Goal: Task Accomplishment & Management: Manage account settings

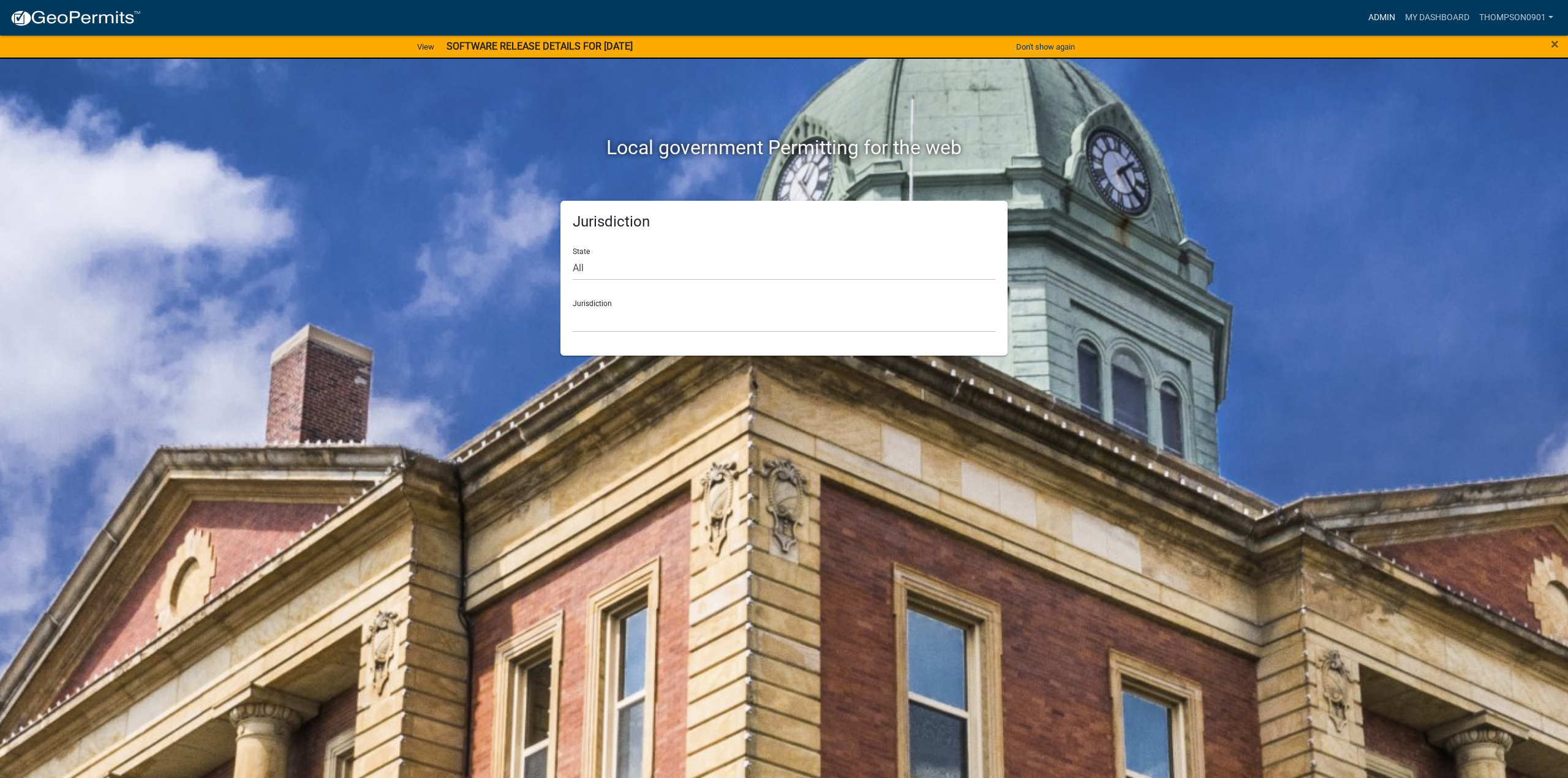
click at [1373, 13] on link "Admin" at bounding box center [1382, 18] width 37 height 23
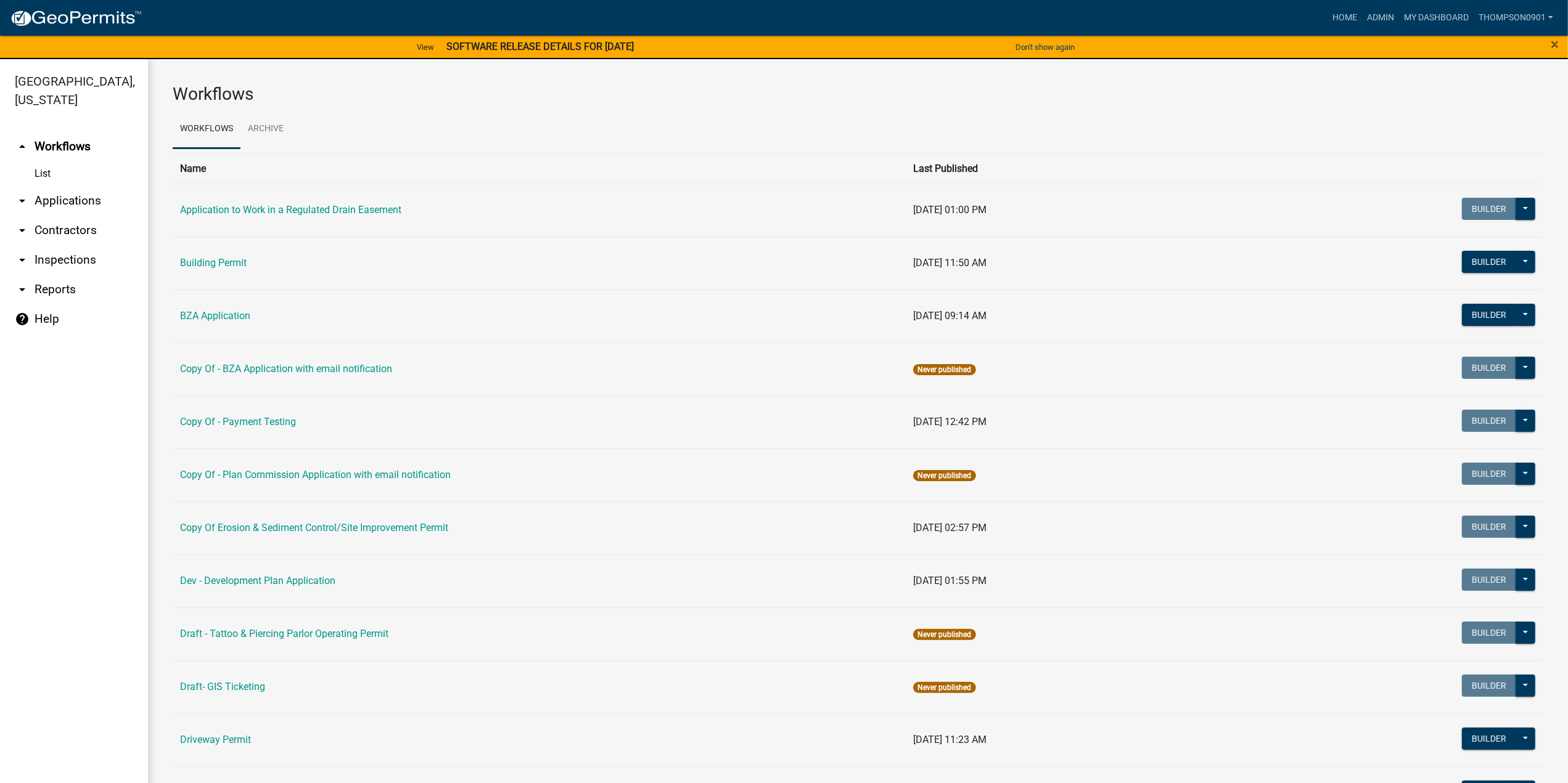
click at [74, 186] on link "arrow_drop_down Applications" at bounding box center [74, 201] width 148 height 29
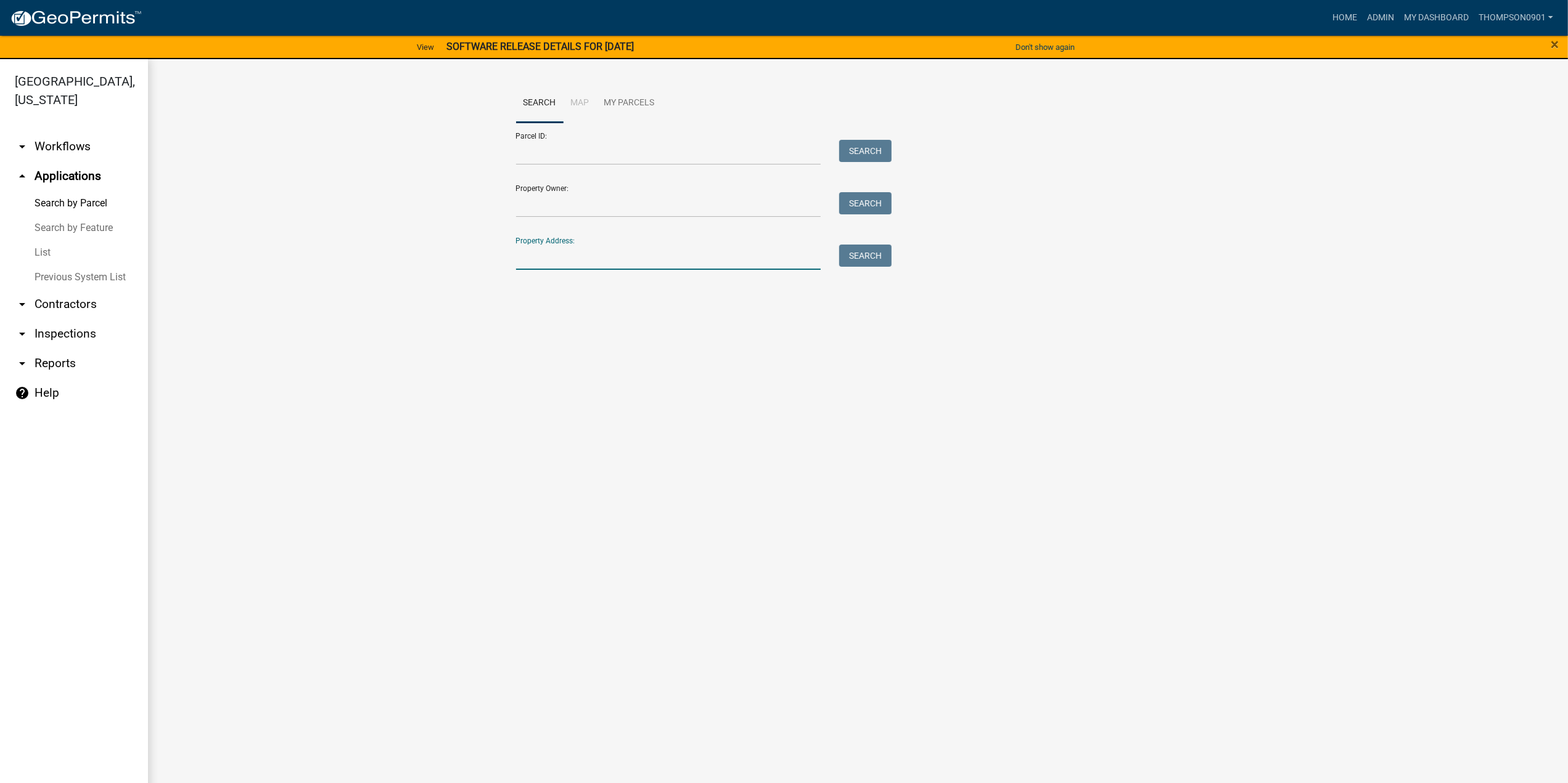
click at [744, 255] on input "Property Address:" at bounding box center [669, 257] width 305 height 25
type input "[STREET_ADDRESS]"
click at [46, 240] on link "List" at bounding box center [74, 252] width 148 height 24
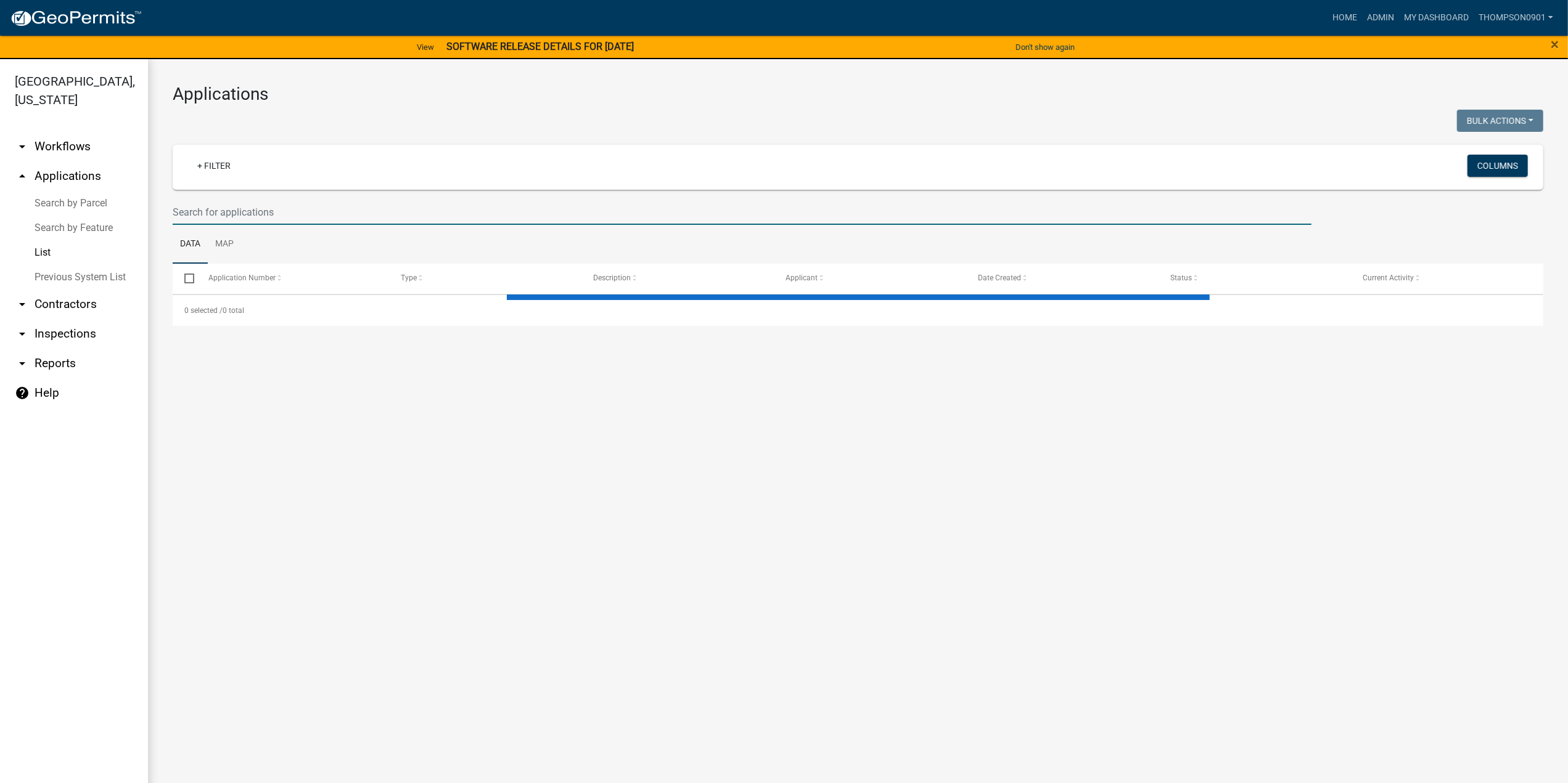
click at [315, 203] on input "text" at bounding box center [742, 212] width 1139 height 25
type input "25-"
select select "3: 100"
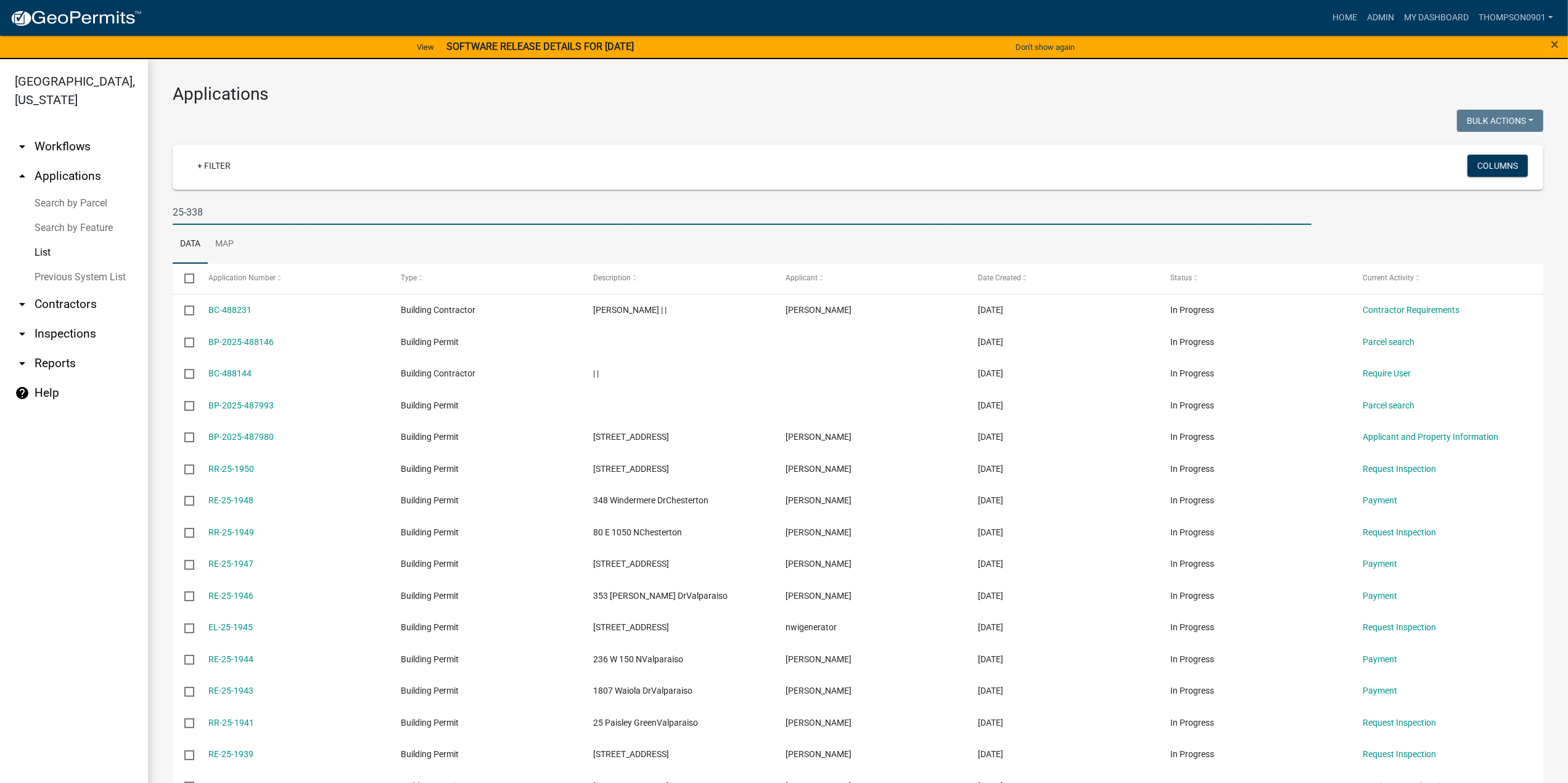
type input "25-338"
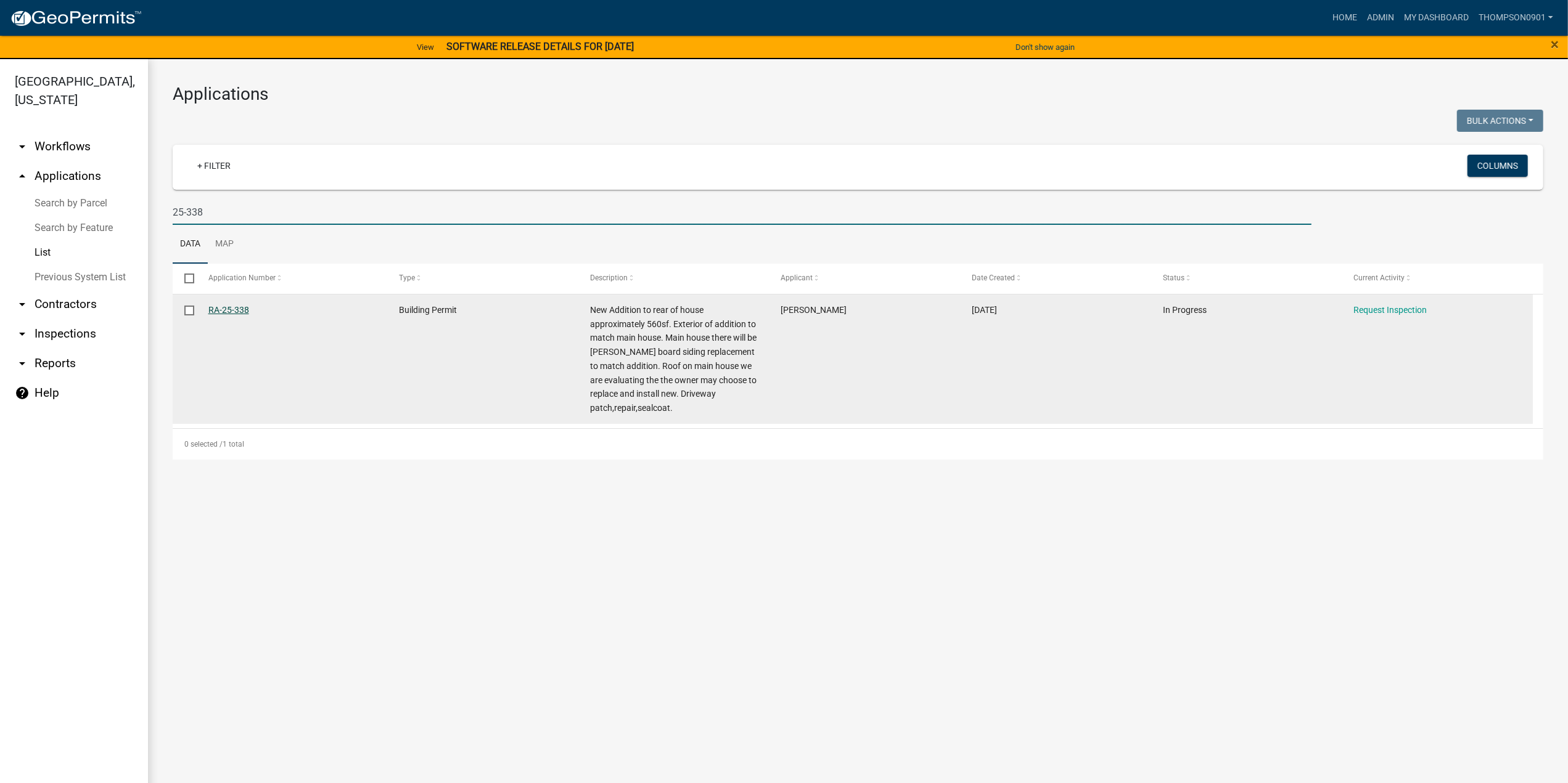
click at [235, 313] on link "RA-25-338" at bounding box center [228, 310] width 40 height 10
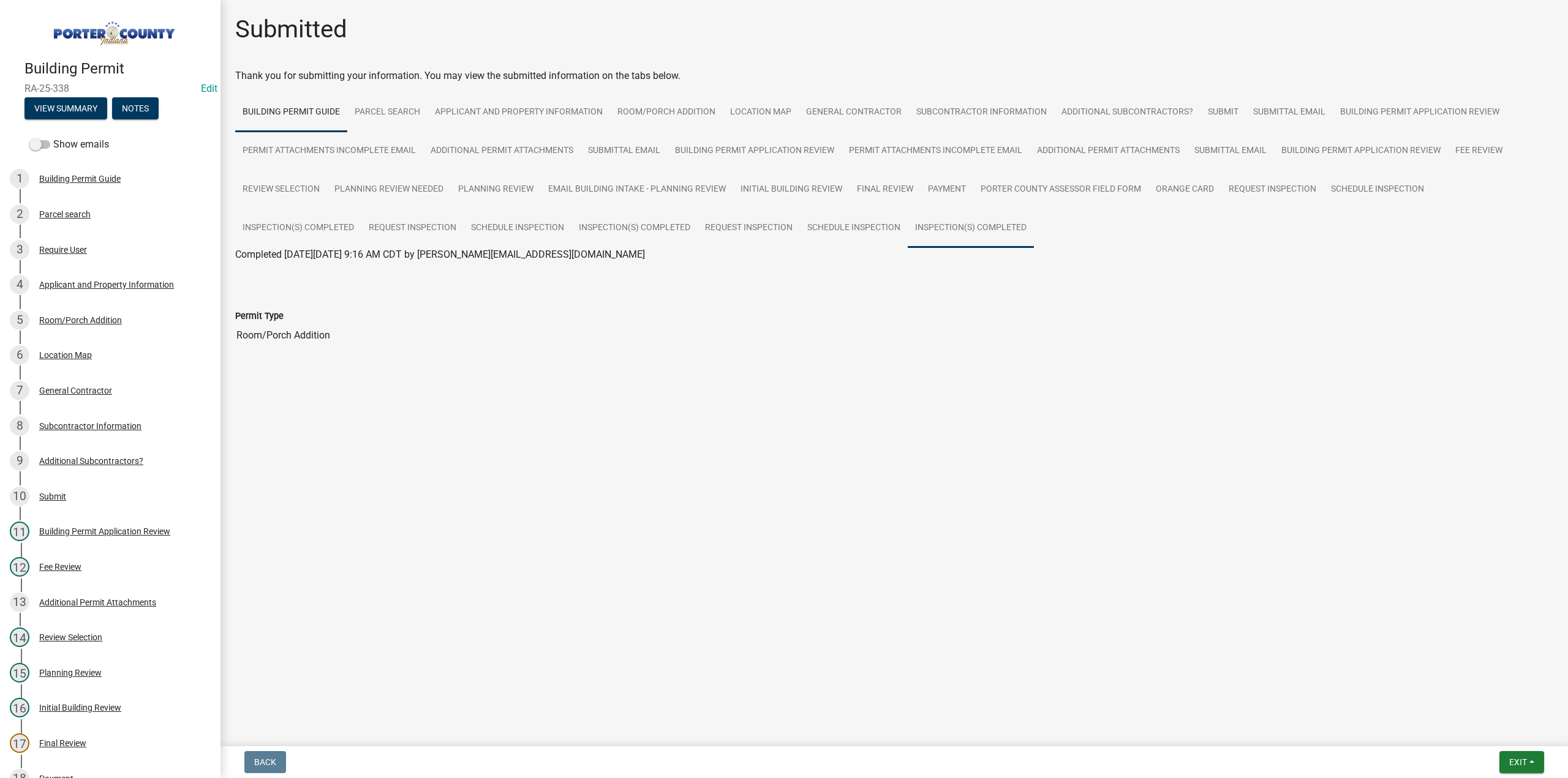
click at [985, 215] on link "Inspection(s) Completed" at bounding box center [971, 228] width 126 height 39
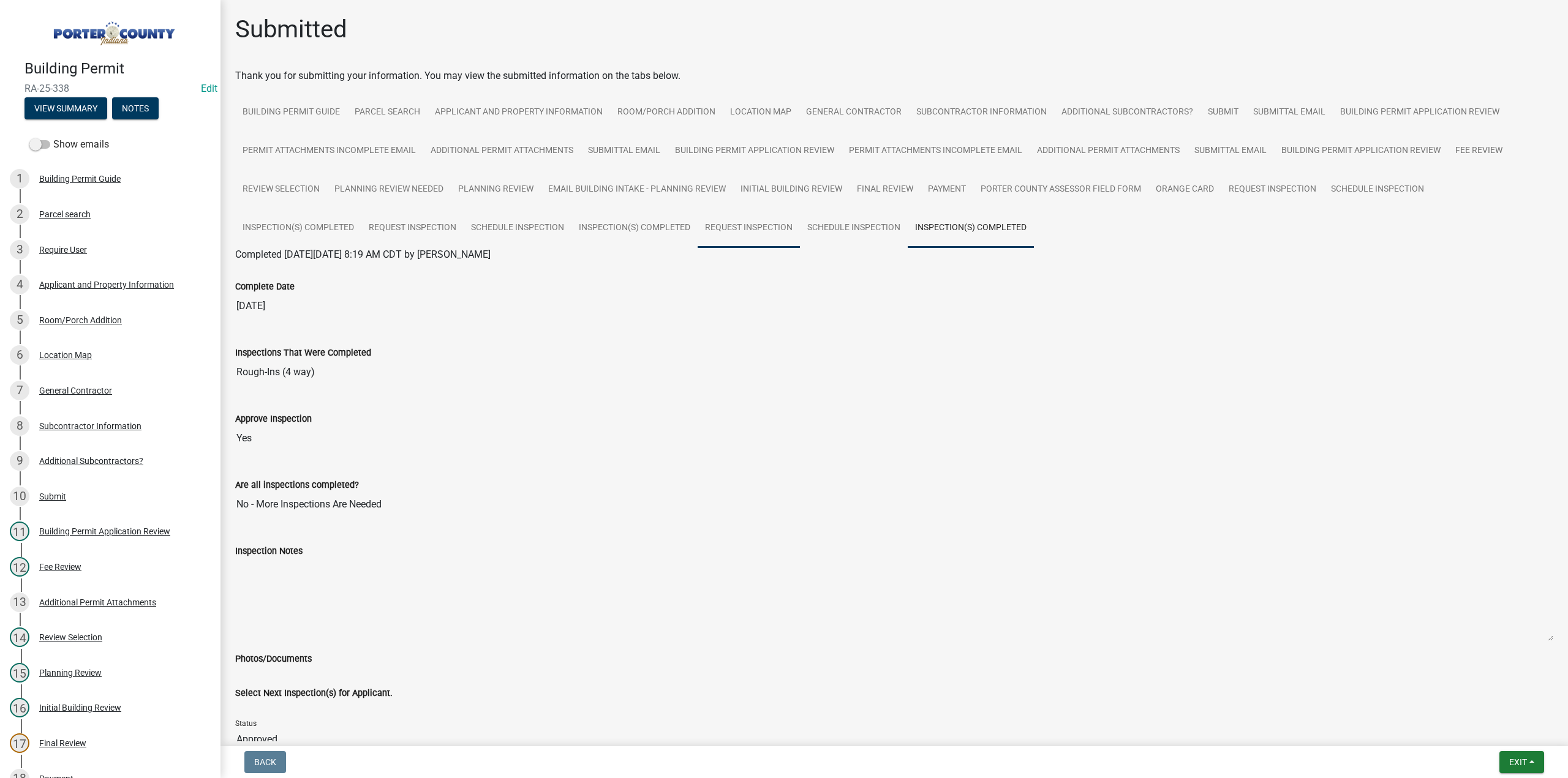
click at [756, 224] on link "Request Inspection" at bounding box center [749, 228] width 102 height 39
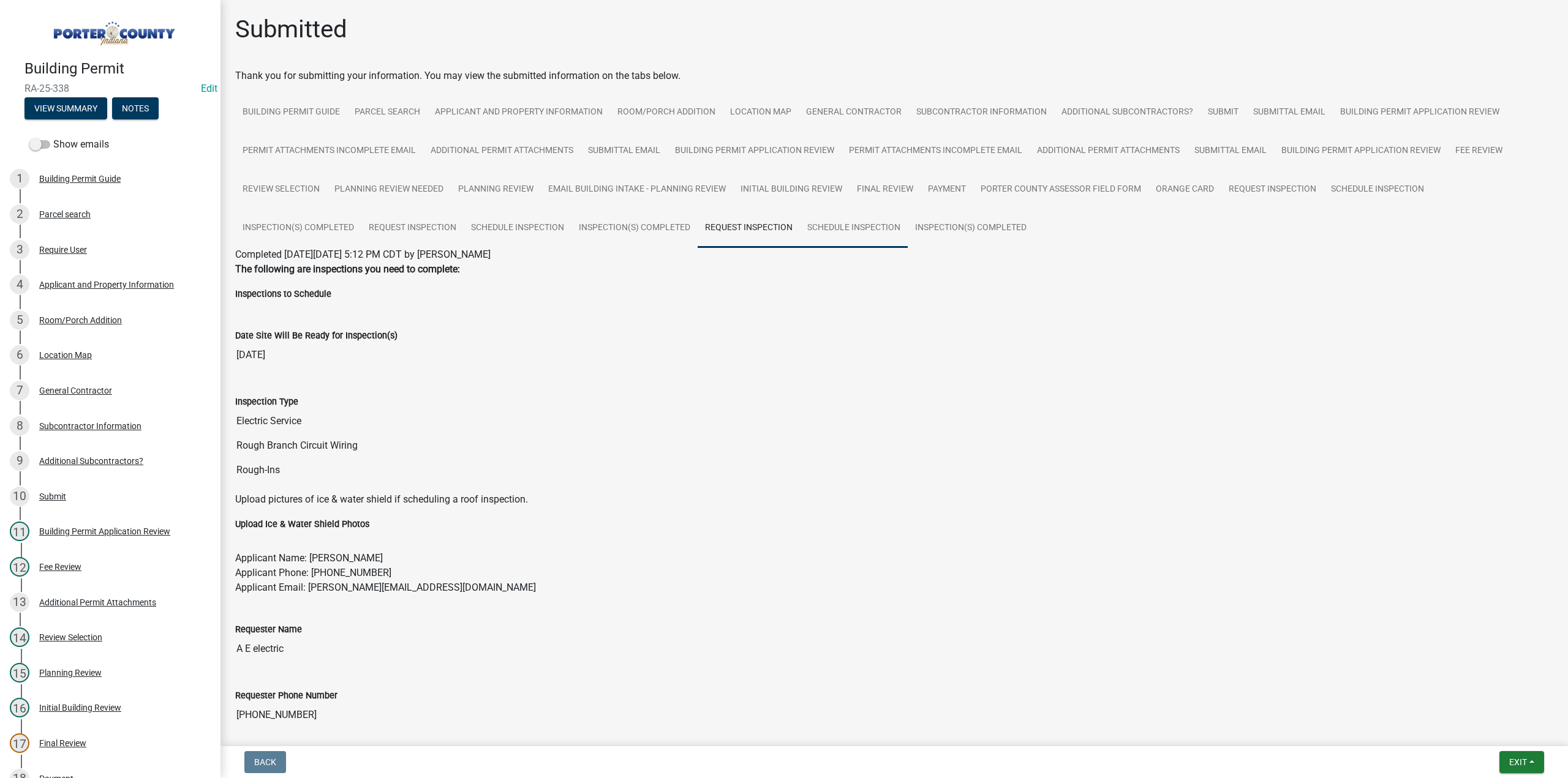
click at [865, 227] on link "Schedule Inspection" at bounding box center [854, 228] width 108 height 39
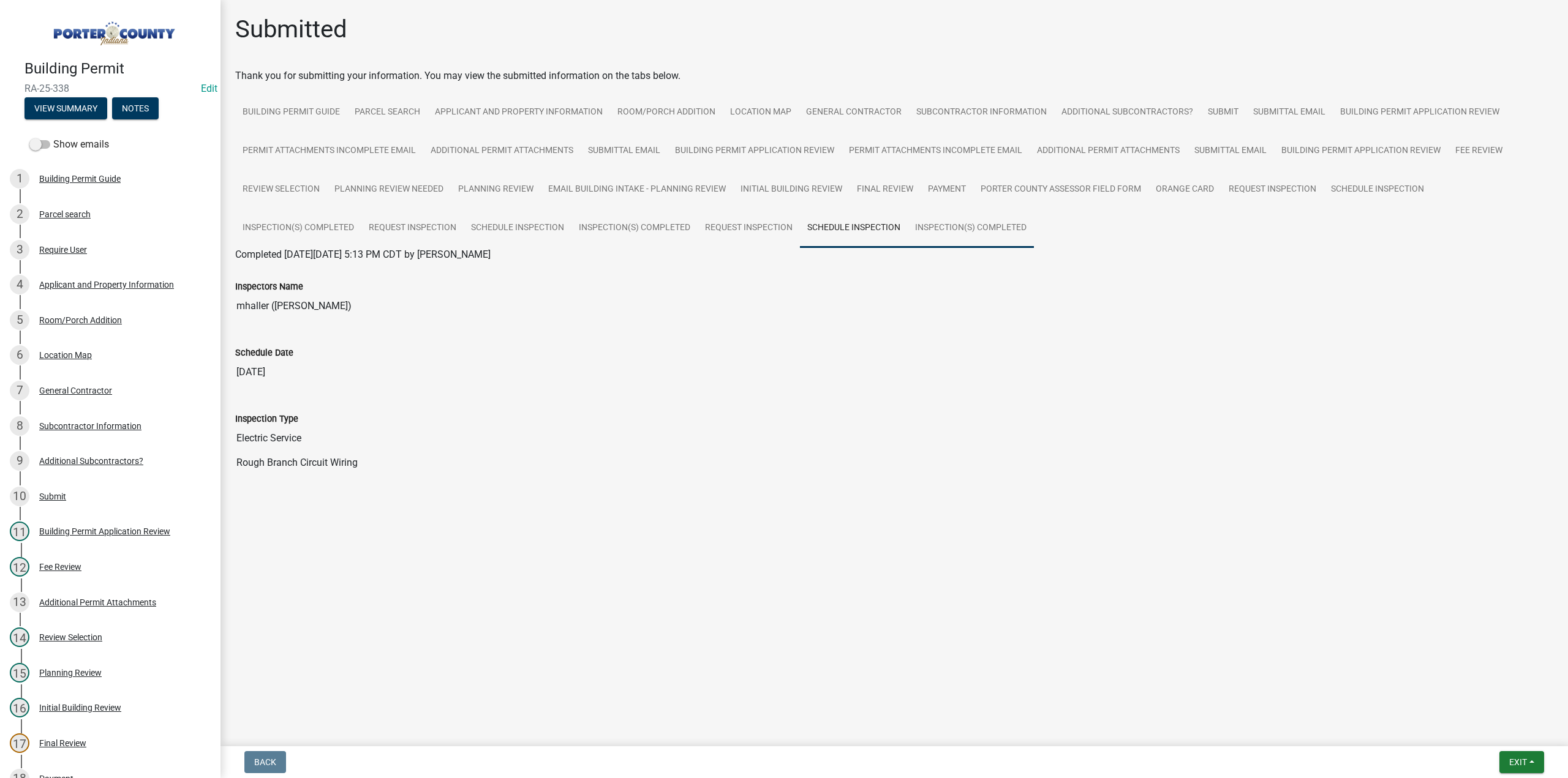
click at [944, 227] on link "Inspection(s) Completed" at bounding box center [971, 228] width 126 height 39
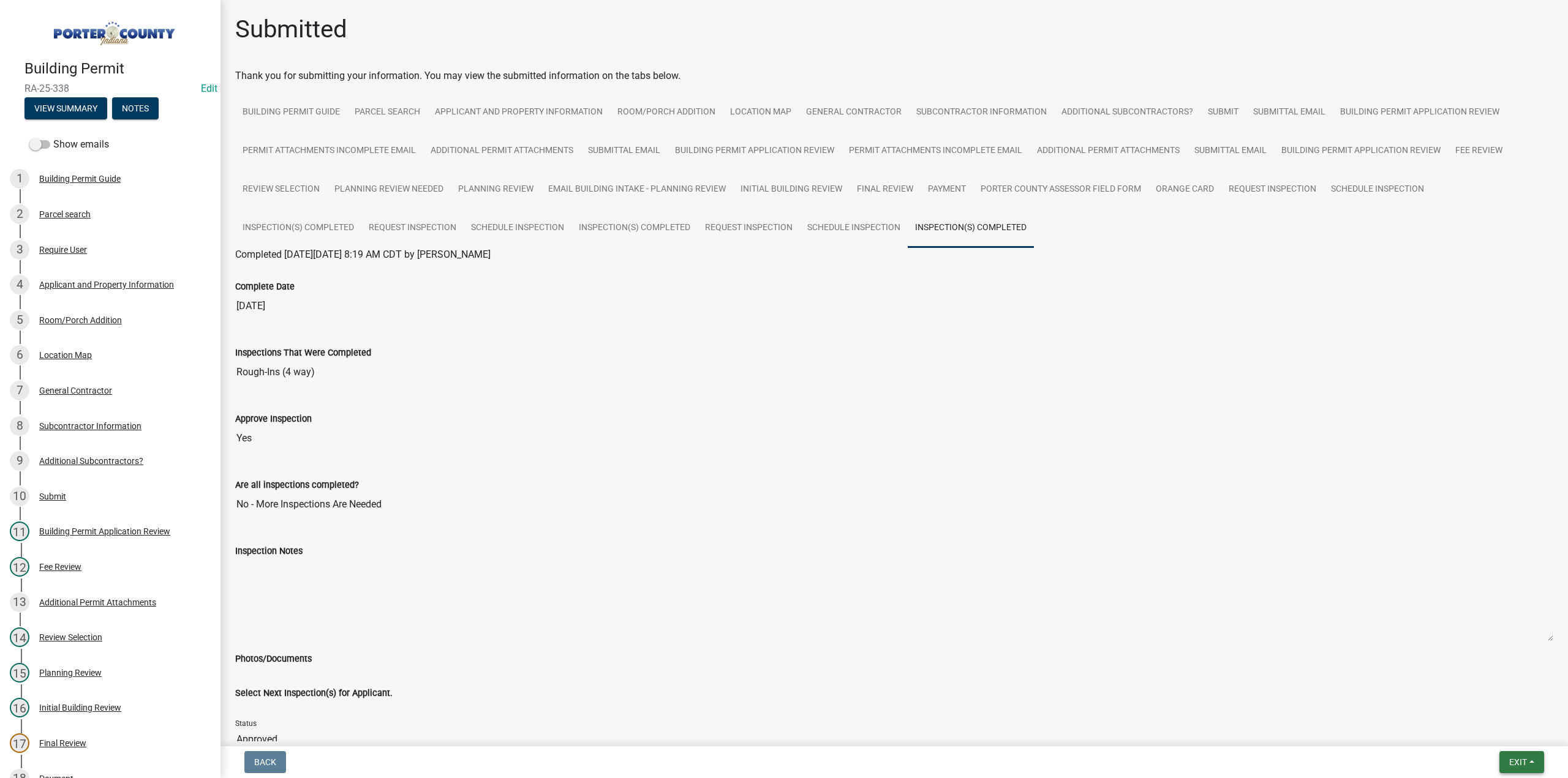
click at [1514, 769] on button "Exit" at bounding box center [1521, 762] width 44 height 22
click at [1505, 742] on button "Save & Exit" at bounding box center [1495, 730] width 98 height 29
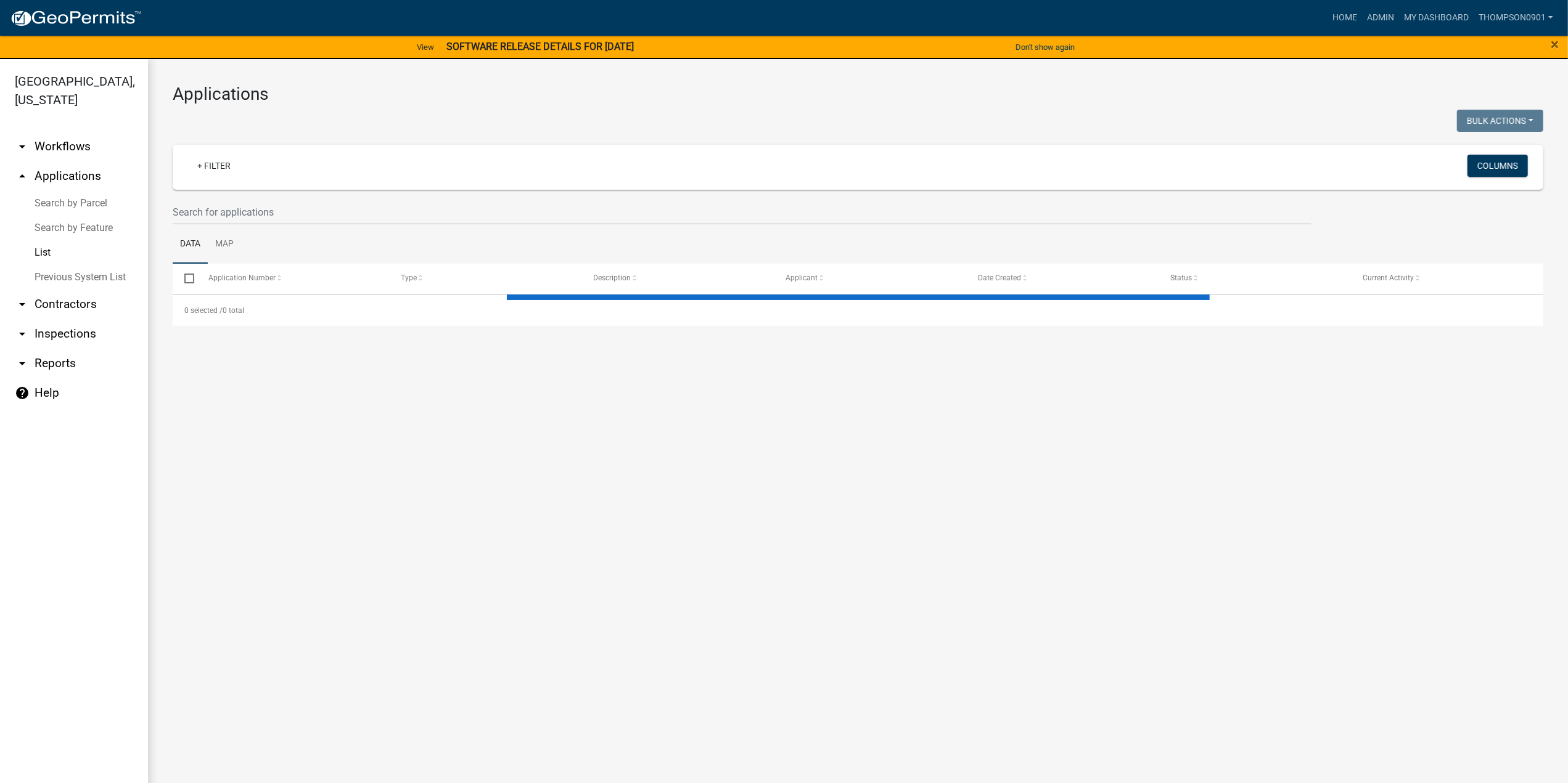
select select "3: 100"
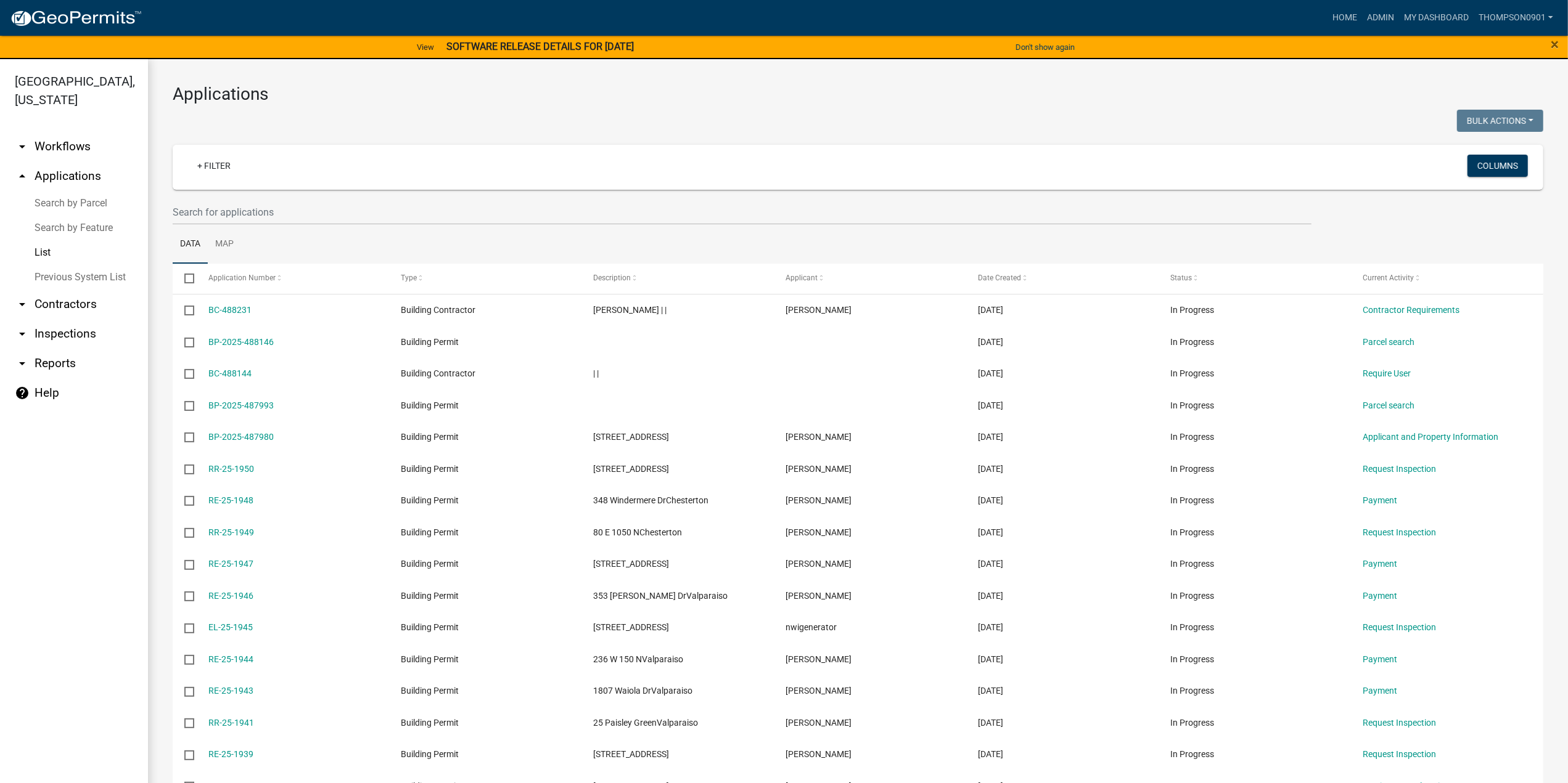
click at [59, 349] on link "arrow_drop_down Reports" at bounding box center [74, 363] width 148 height 29
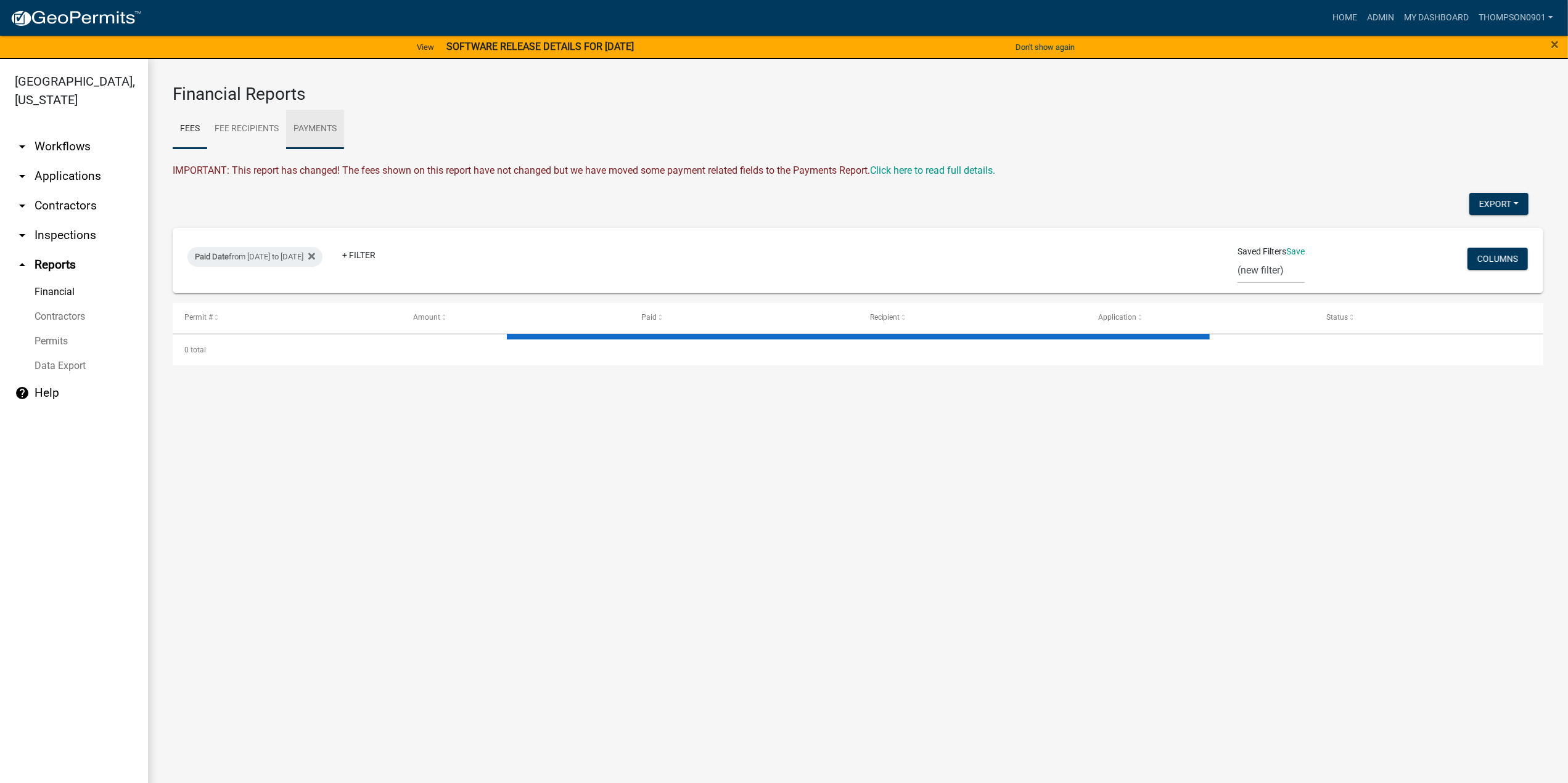
click at [308, 125] on link "Payments" at bounding box center [314, 129] width 58 height 40
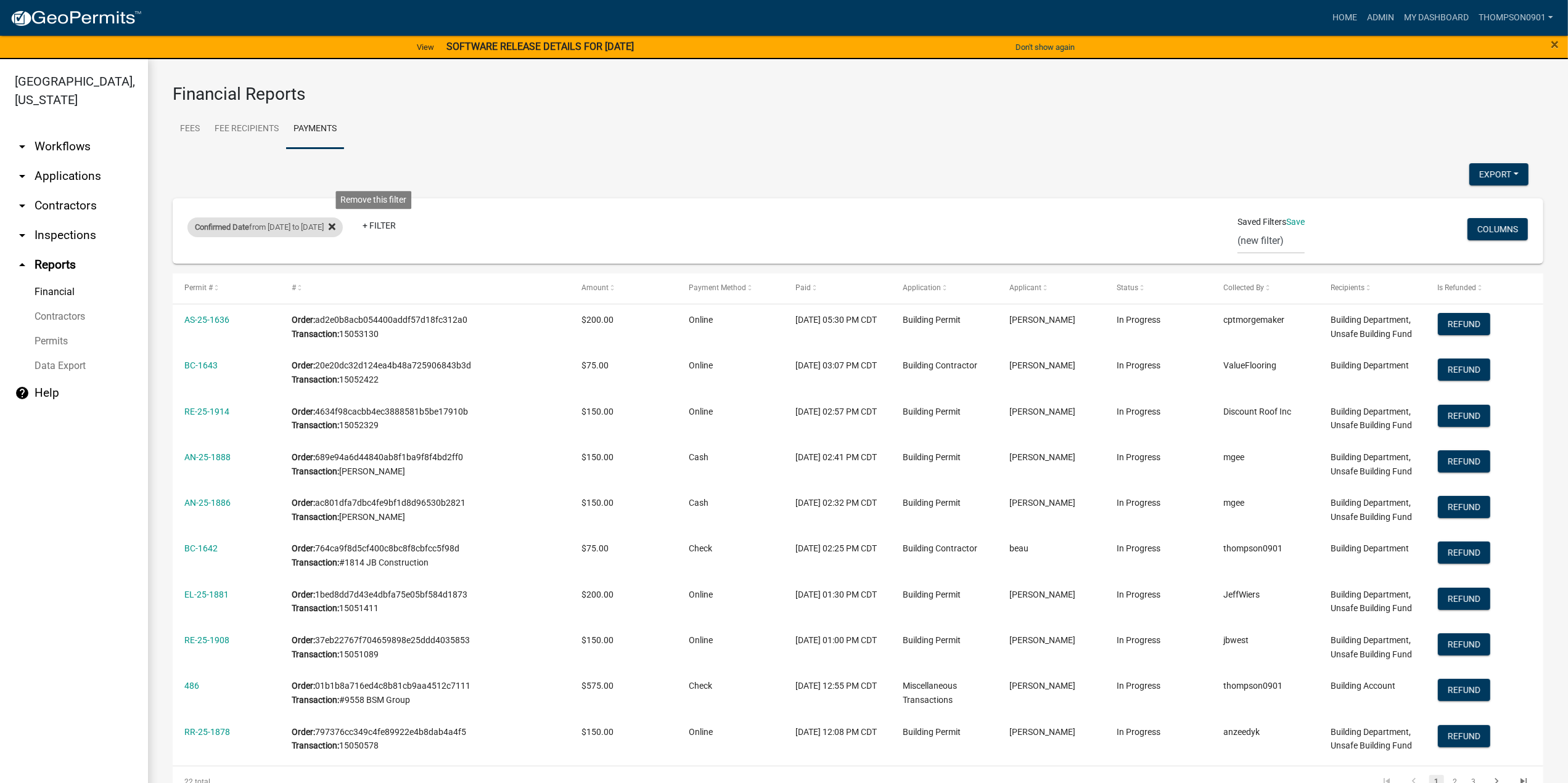
click at [336, 228] on icon at bounding box center [332, 227] width 7 height 7
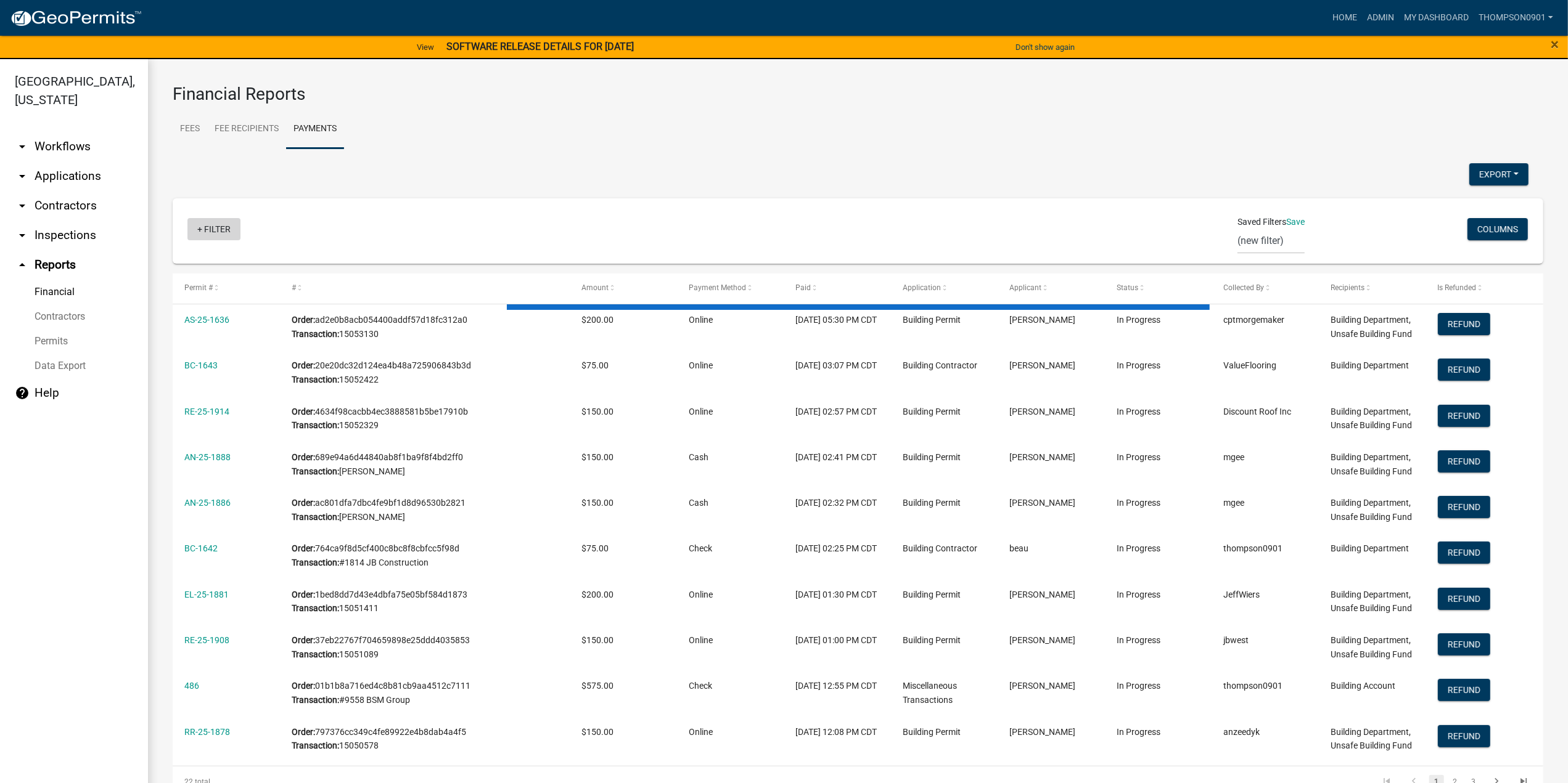
click at [212, 228] on link "+ Filter" at bounding box center [213, 229] width 53 height 22
click at [182, 435] on li "Confirmed Date" at bounding box center [217, 437] width 113 height 29
click at [231, 268] on select "[DATE] [DATE] Current Week Previous Week Current Month Last Month Current Calen…" at bounding box center [270, 273] width 123 height 25
select select "custom"
click at [208, 260] on select "[DATE] [DATE] Current Week Previous Week Current Month Last Month Current Calen…" at bounding box center [270, 273] width 123 height 25
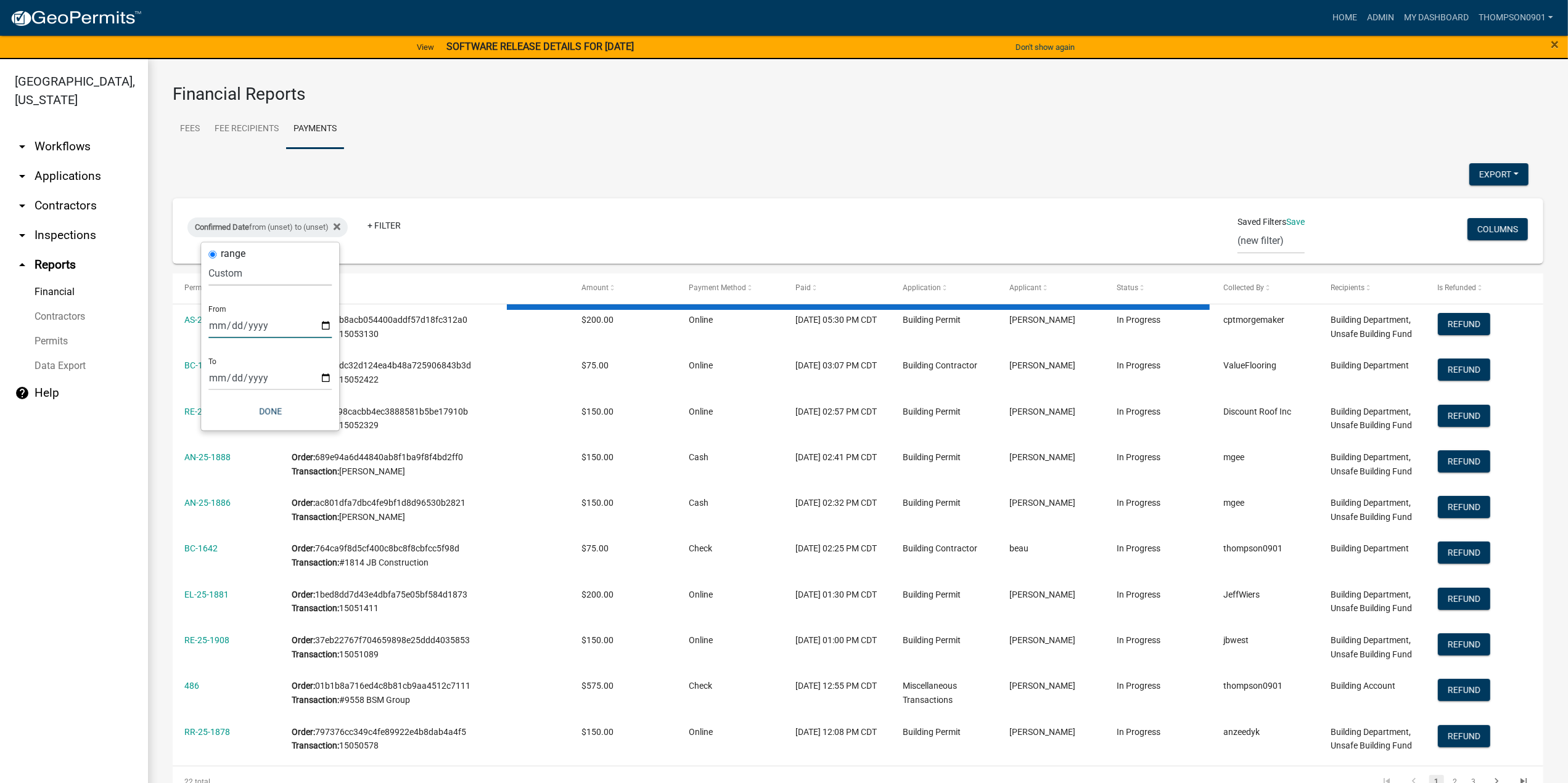
click at [329, 324] on input "date" at bounding box center [270, 325] width 123 height 25
type input "[DATE]"
click at [341, 375] on div "range [DATE] [DATE] Current Week Previous Week Current Month Last Month Current…" at bounding box center [279, 336] width 138 height 188
click at [334, 378] on input "date" at bounding box center [278, 378] width 123 height 25
type input "[DATE]"
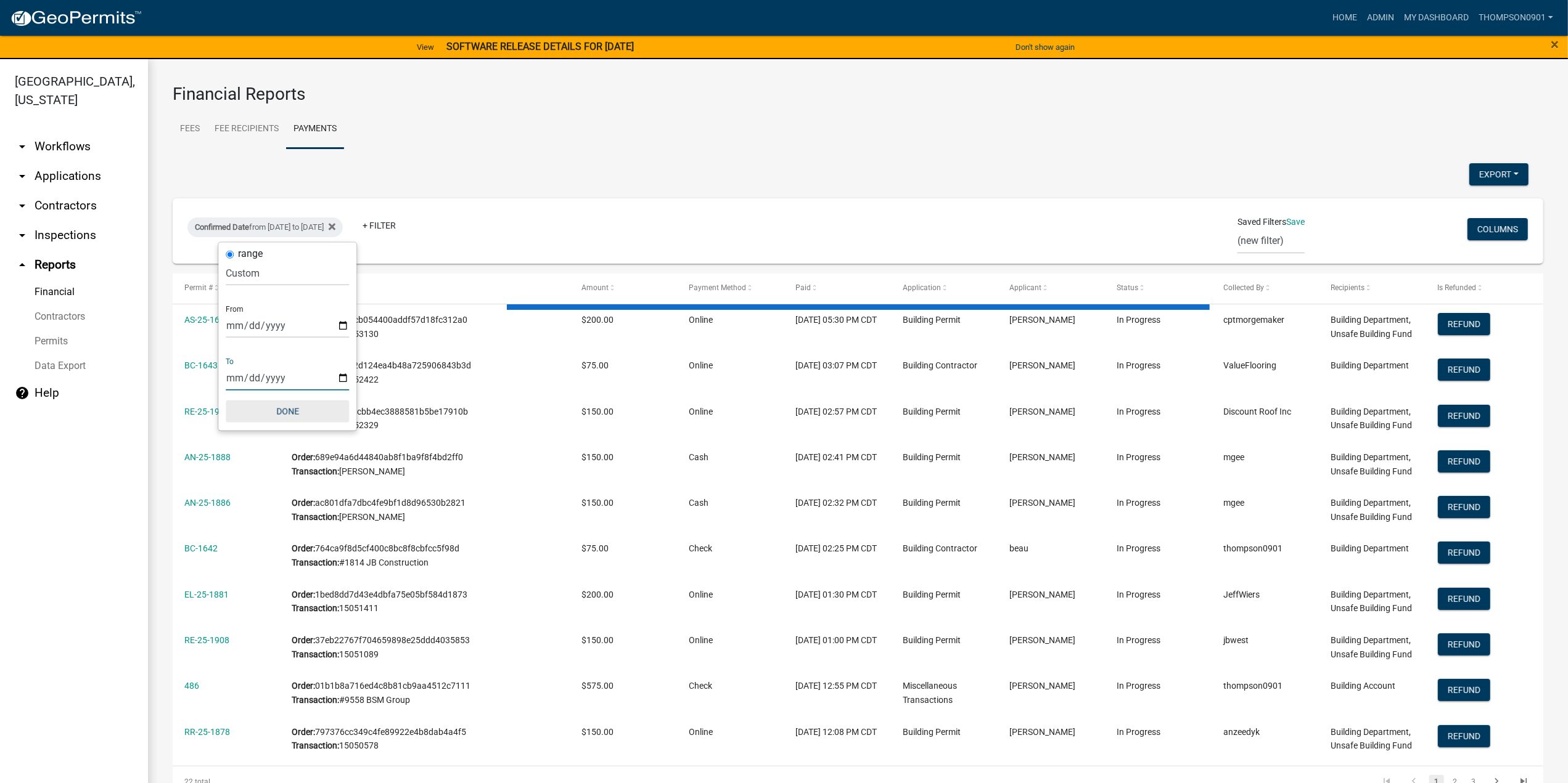
click at [286, 410] on button "Done" at bounding box center [287, 411] width 123 height 22
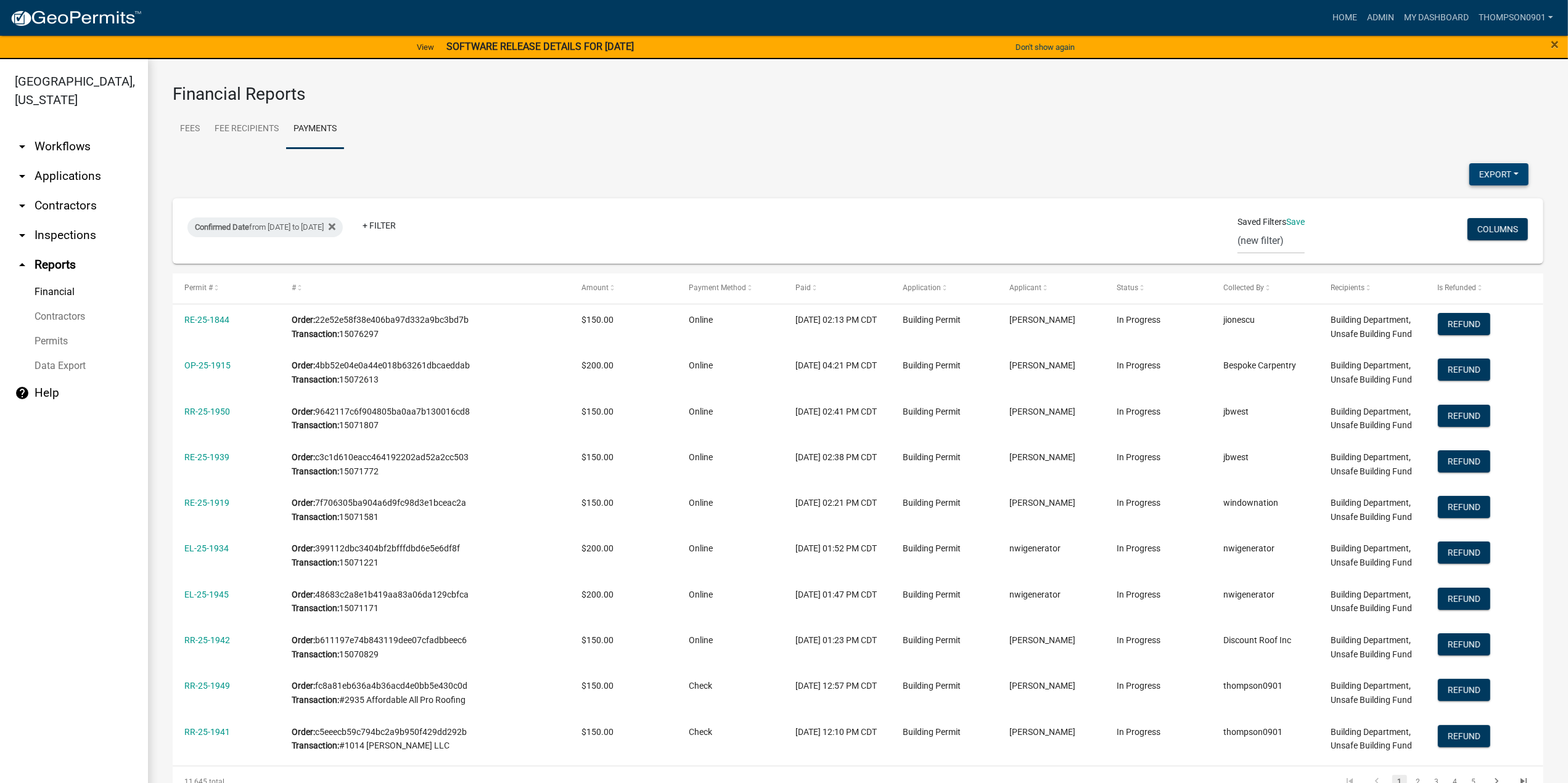
click at [1477, 175] on button "Export" at bounding box center [1499, 174] width 59 height 22
click at [1435, 204] on button "Excel Format (.xlsx)" at bounding box center [1471, 206] width 115 height 29
click at [343, 231] on div "Confirmed Date from [DATE] to [DATE]" at bounding box center [265, 227] width 155 height 19
select select "custom"
click at [342, 324] on input "[DATE]" at bounding box center [287, 325] width 123 height 25
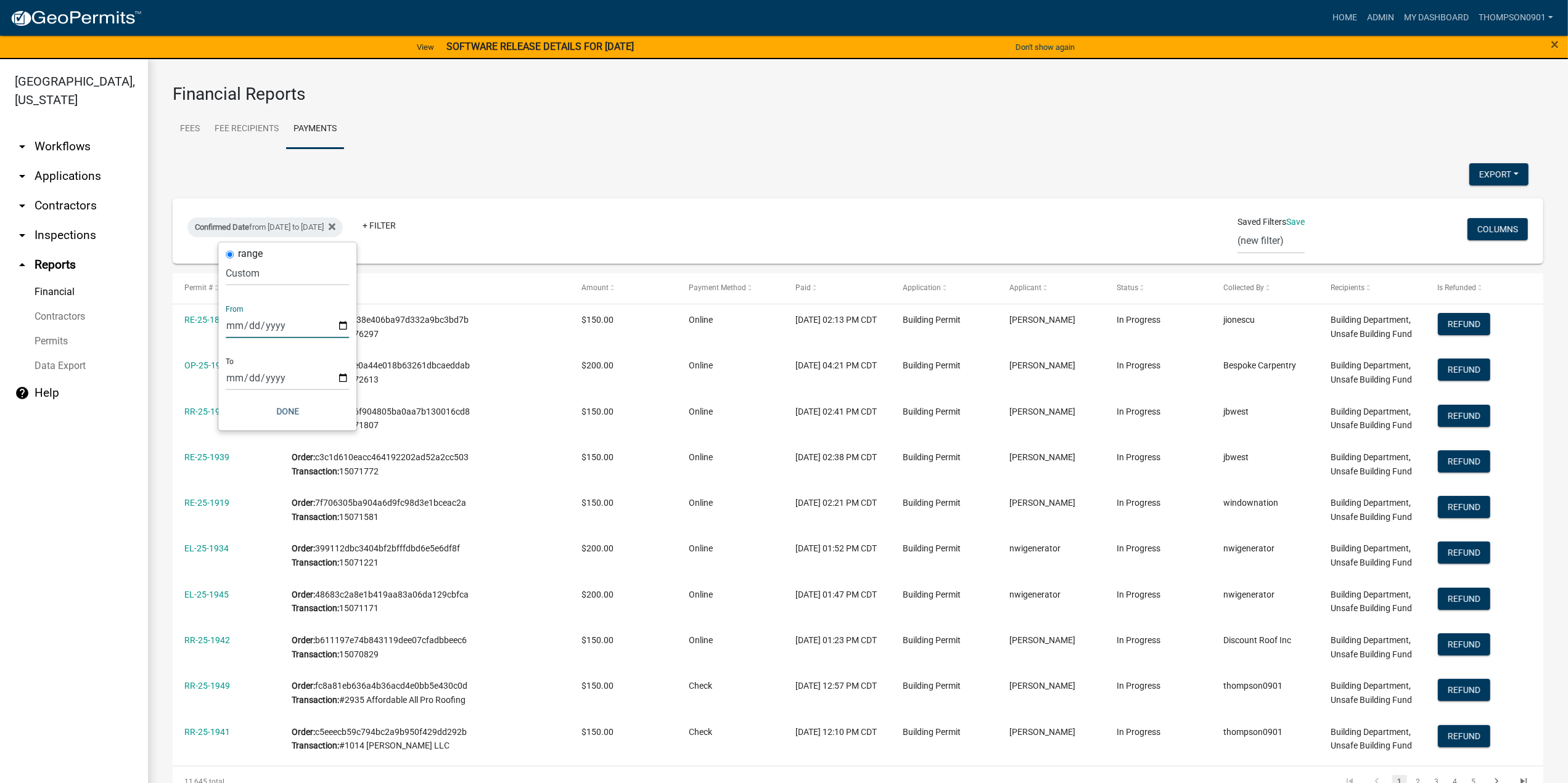
type input "[DATE]"
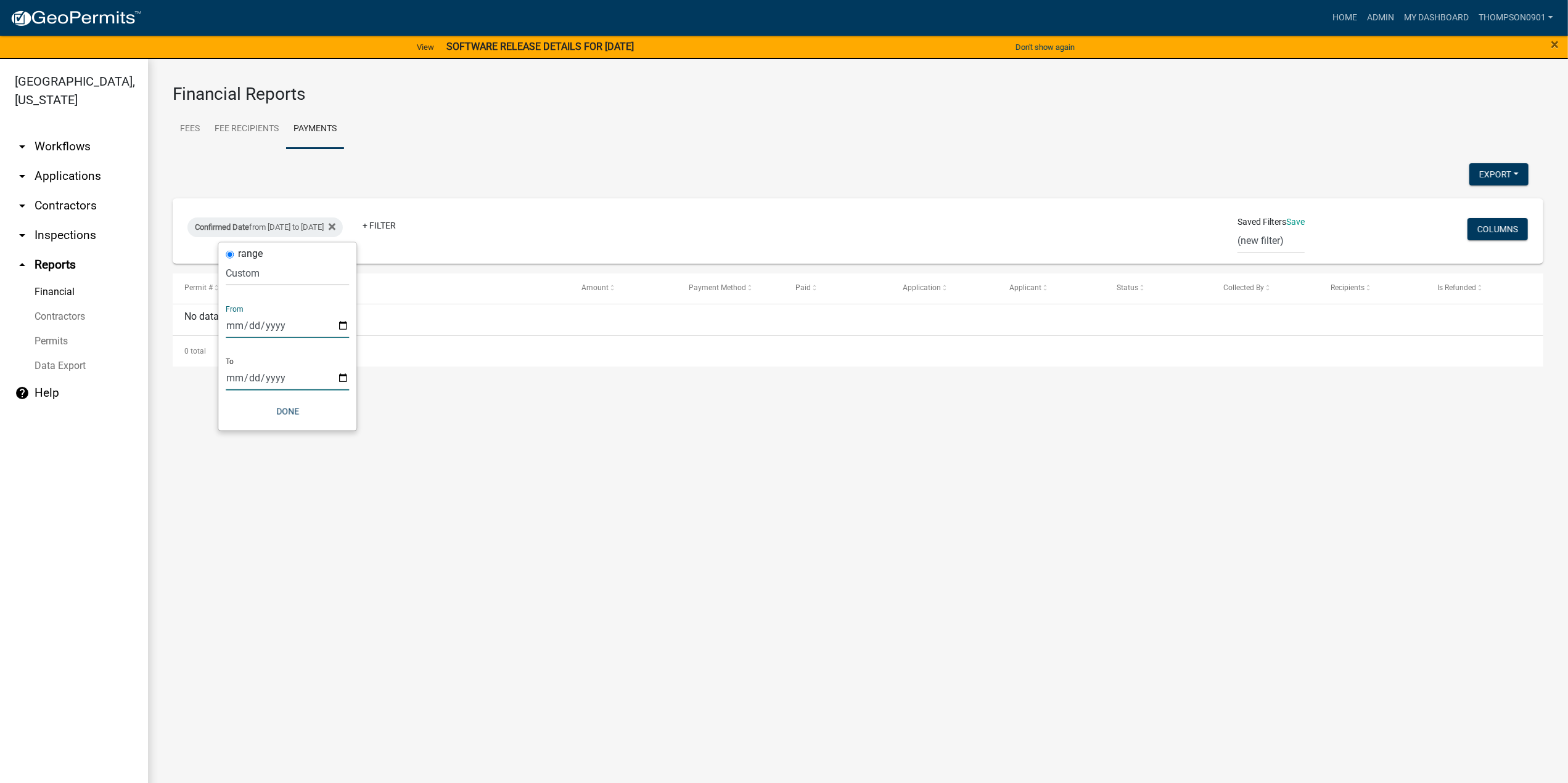
click at [346, 378] on input "[DATE]" at bounding box center [287, 378] width 123 height 25
type input "[DATE]"
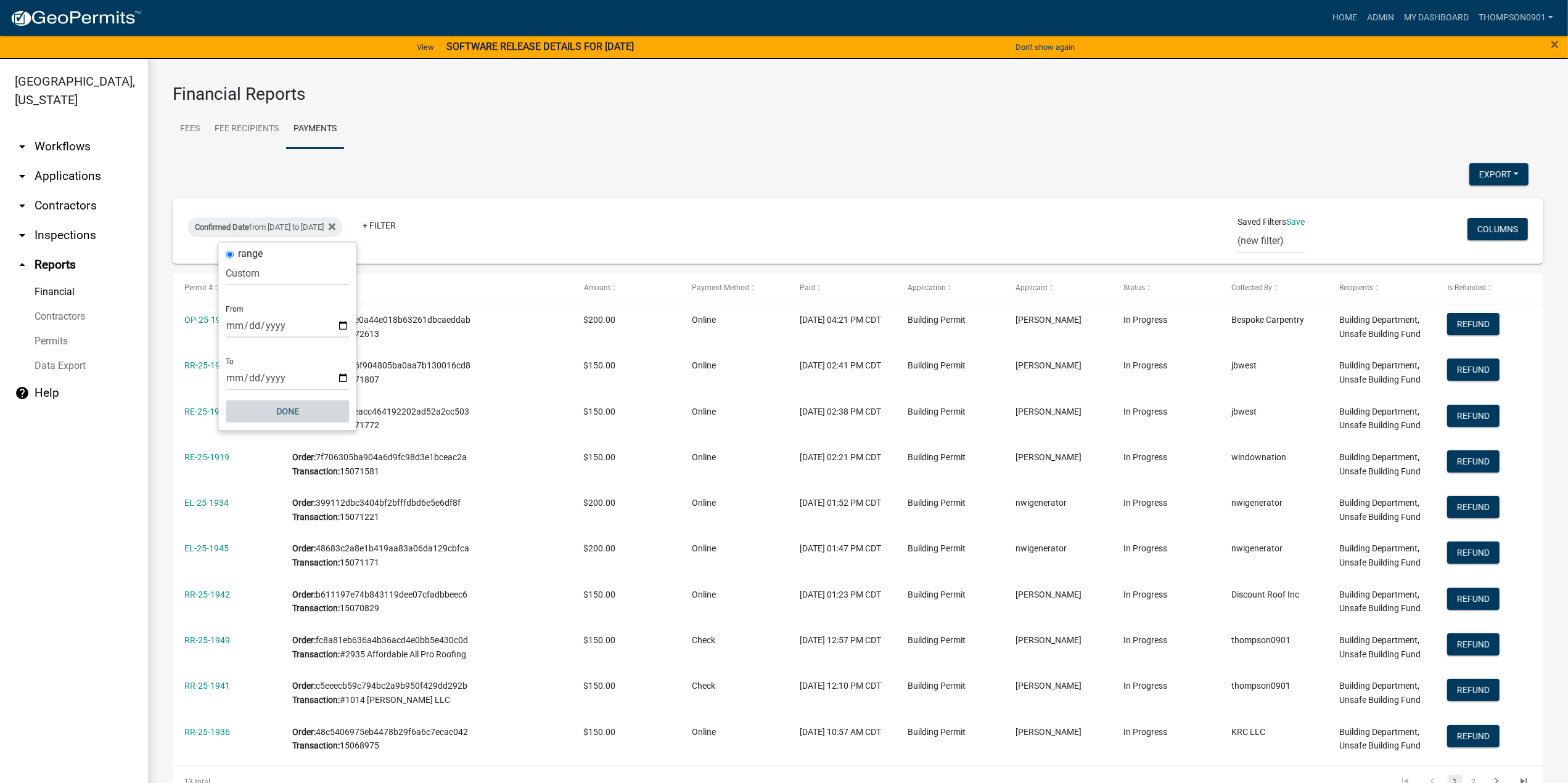
click at [283, 415] on button "Done" at bounding box center [287, 411] width 123 height 22
click at [1483, 168] on button "Export" at bounding box center [1499, 174] width 59 height 22
click at [1453, 210] on button "Excel Format (.xlsx)" at bounding box center [1471, 206] width 115 height 29
click at [298, 228] on div "Confirmed Date from [DATE] to [DATE]" at bounding box center [265, 227] width 155 height 19
select select "custom"
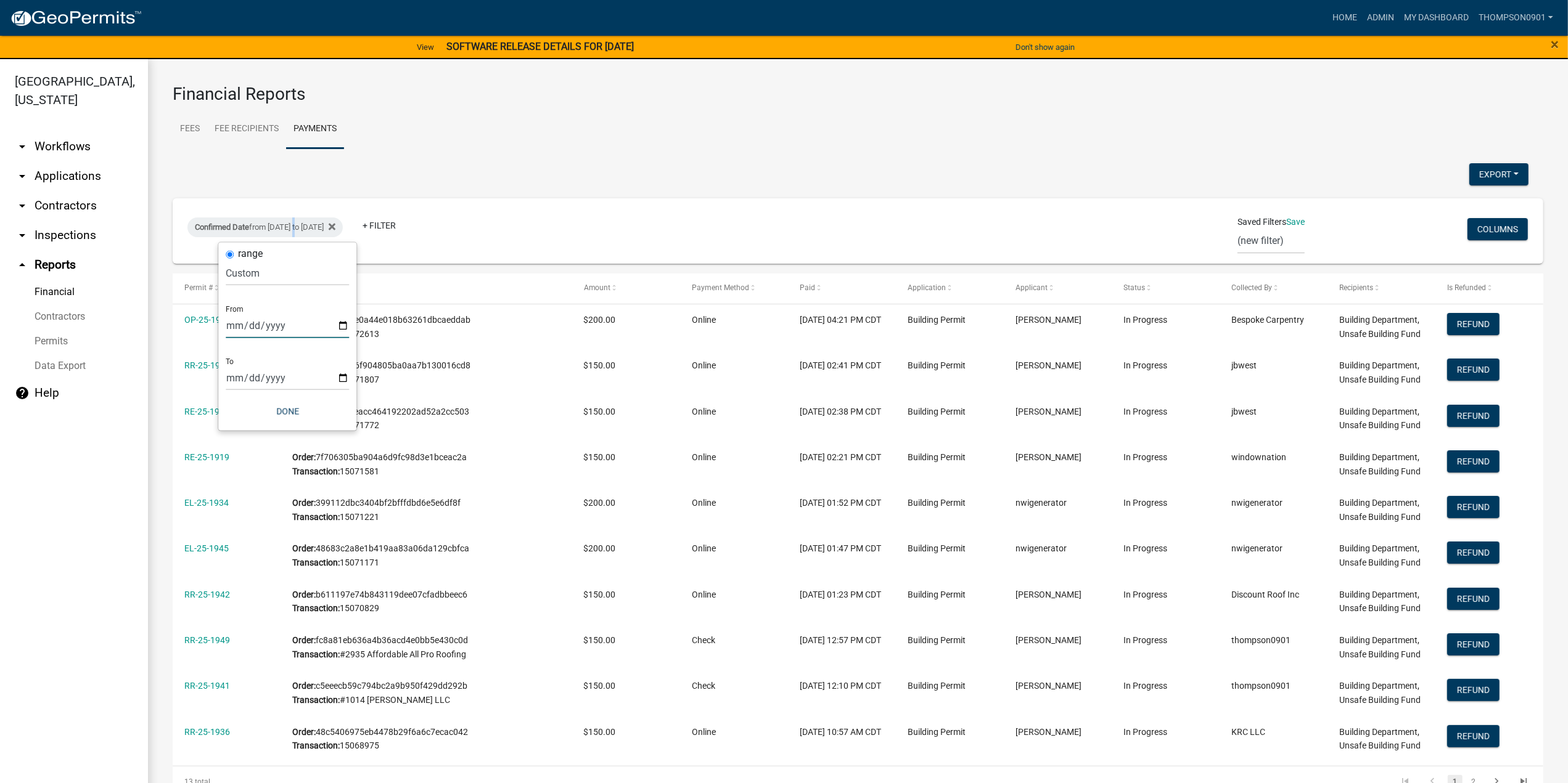
click at [344, 325] on input "[DATE]" at bounding box center [287, 325] width 123 height 25
type input "[DATE]"
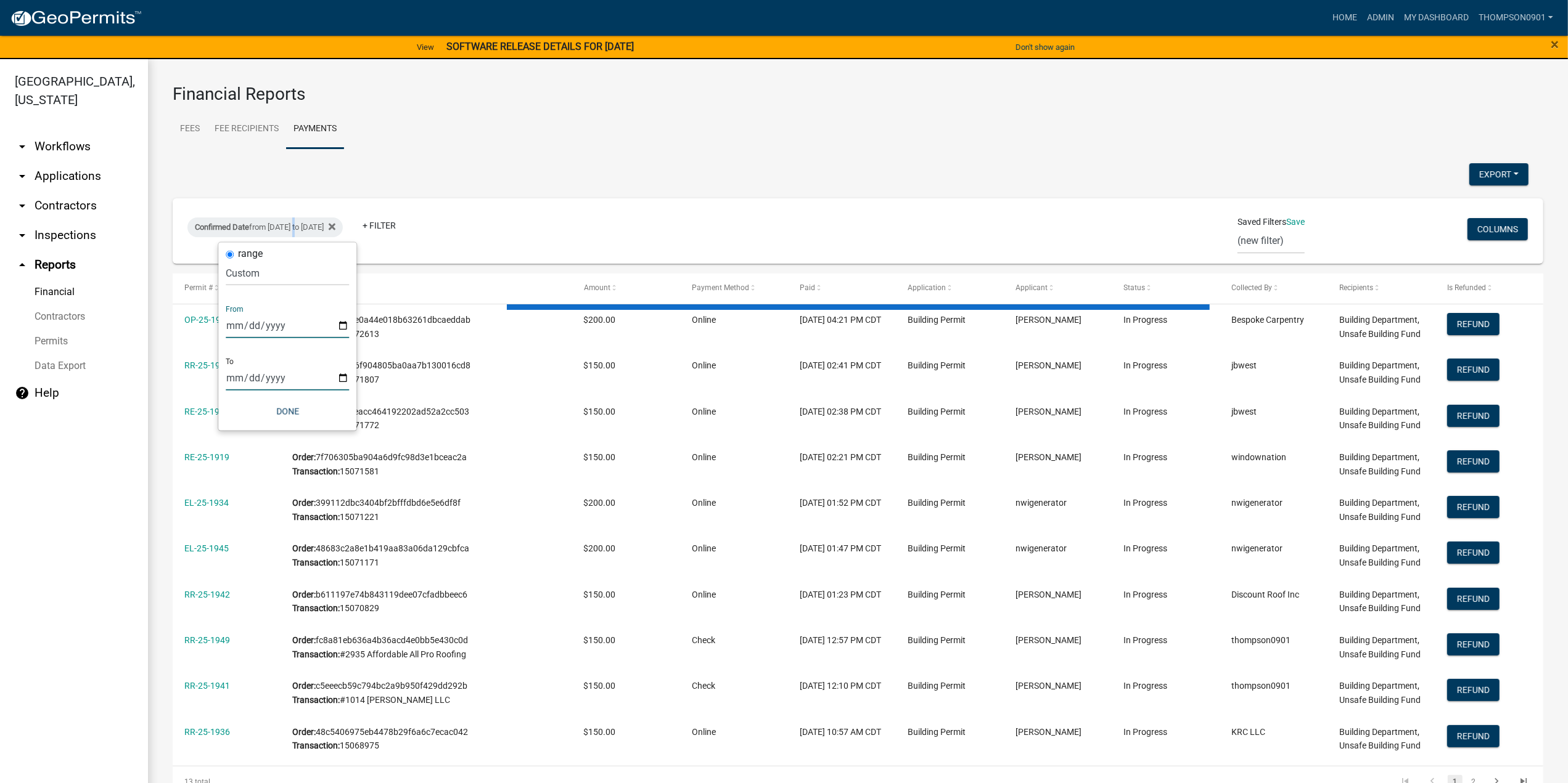
click at [340, 378] on input "[DATE]" at bounding box center [287, 378] width 123 height 25
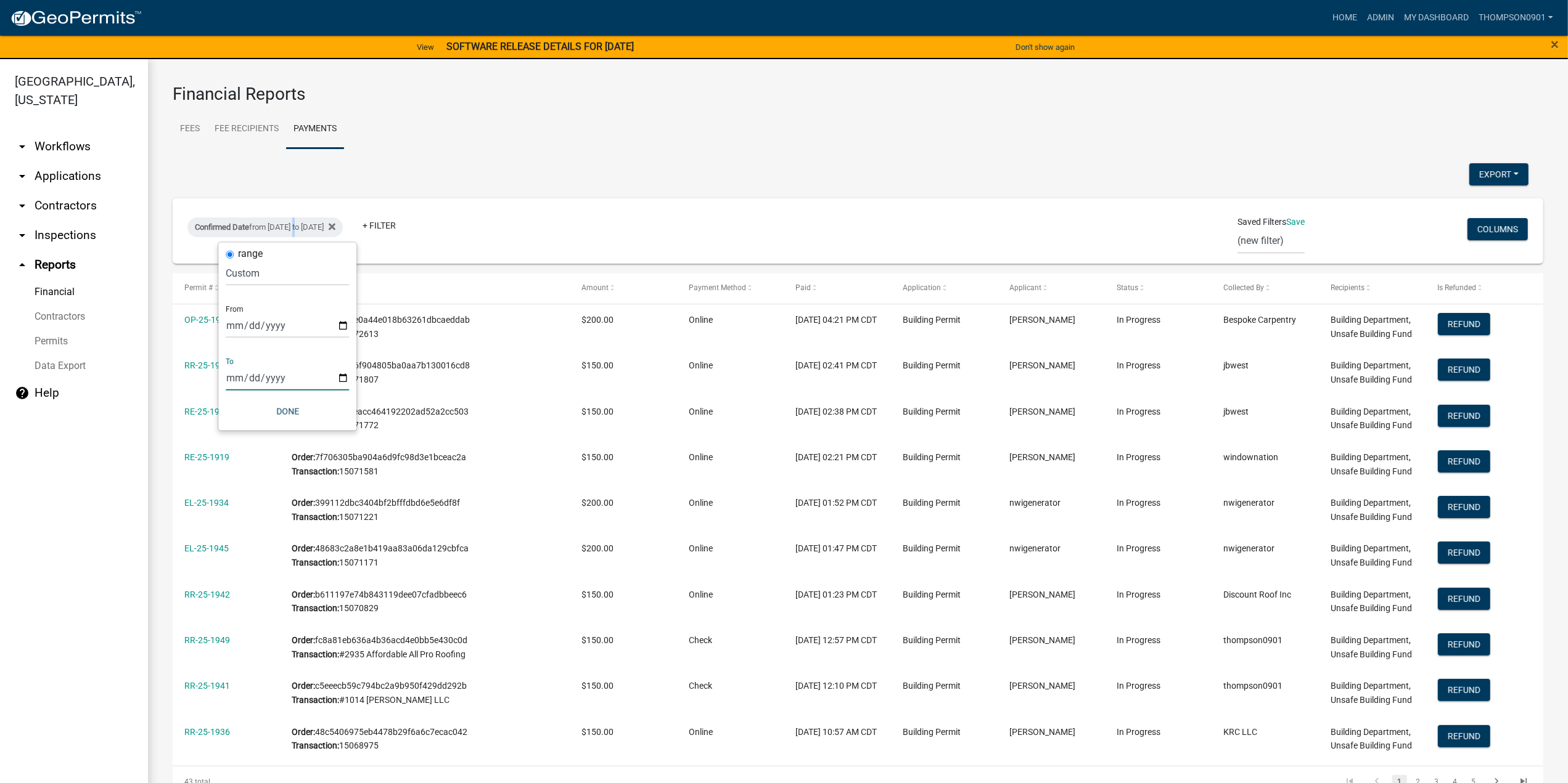
type input "[DATE]"
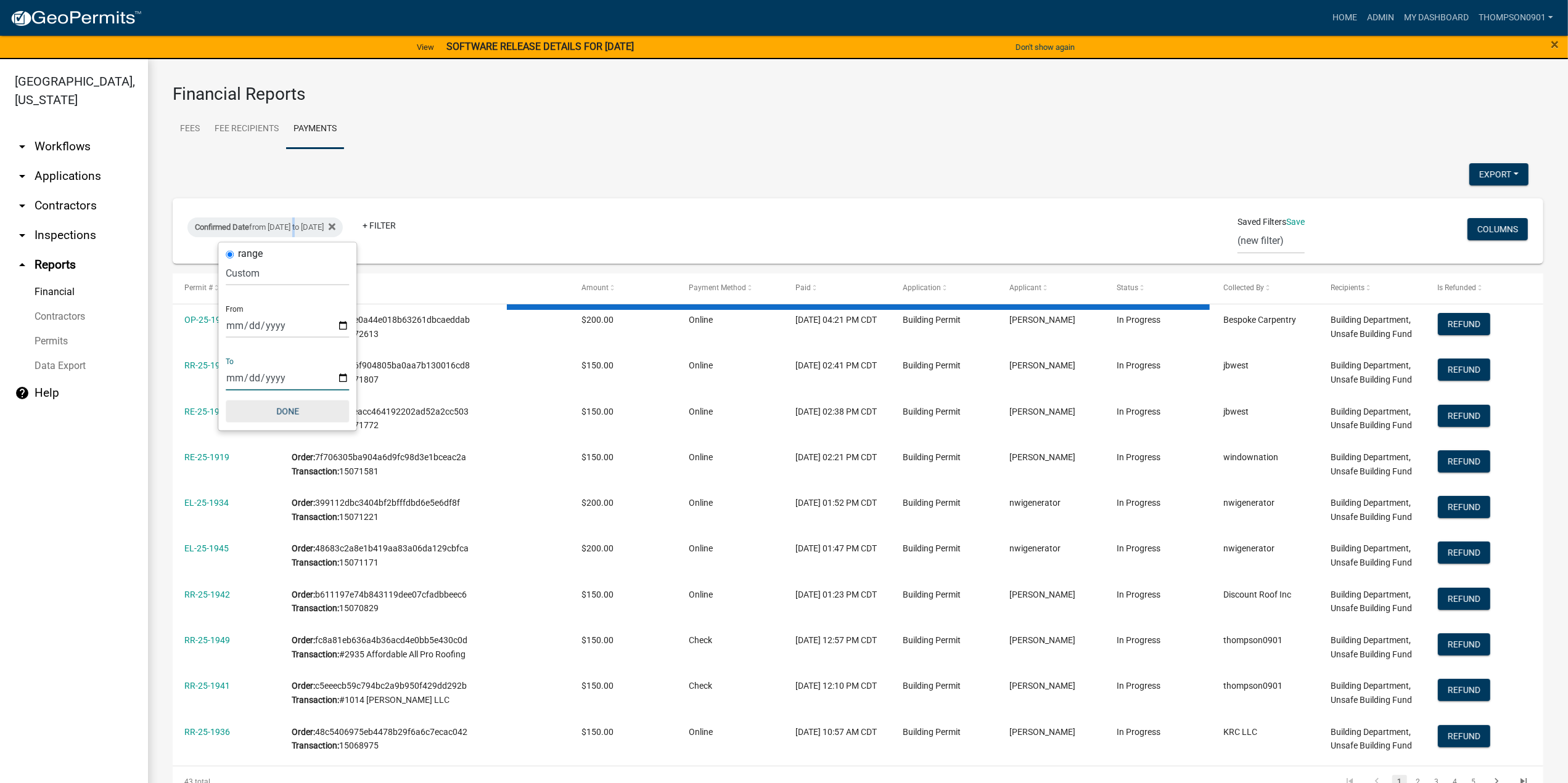
click at [296, 410] on button "Done" at bounding box center [287, 411] width 123 height 22
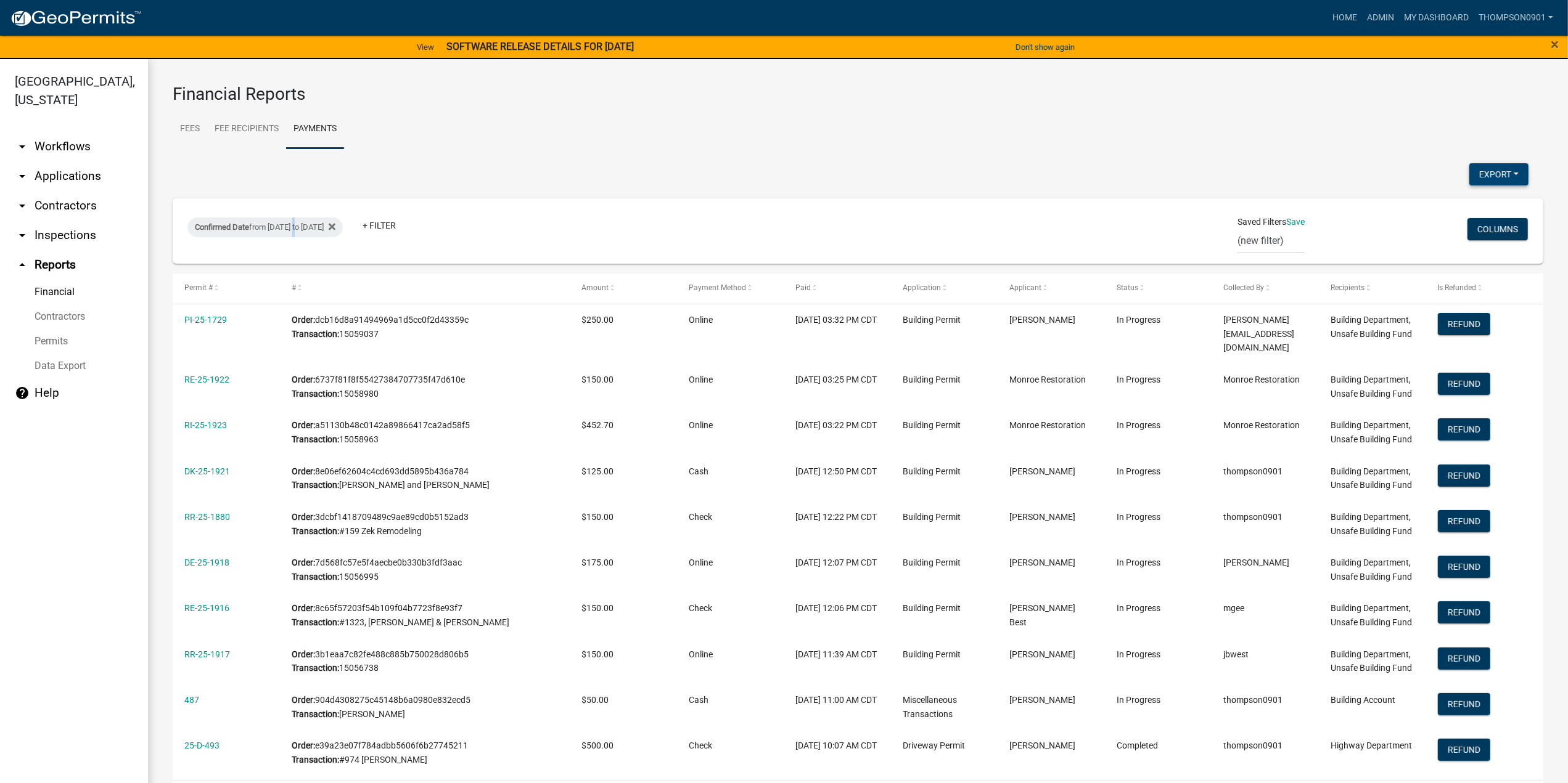
click at [1474, 171] on button "Export" at bounding box center [1499, 174] width 59 height 22
click at [1440, 219] on button "Excel Format (.xlsx)" at bounding box center [1471, 206] width 115 height 29
click at [48, 164] on link "arrow_drop_down Applications" at bounding box center [74, 176] width 148 height 29
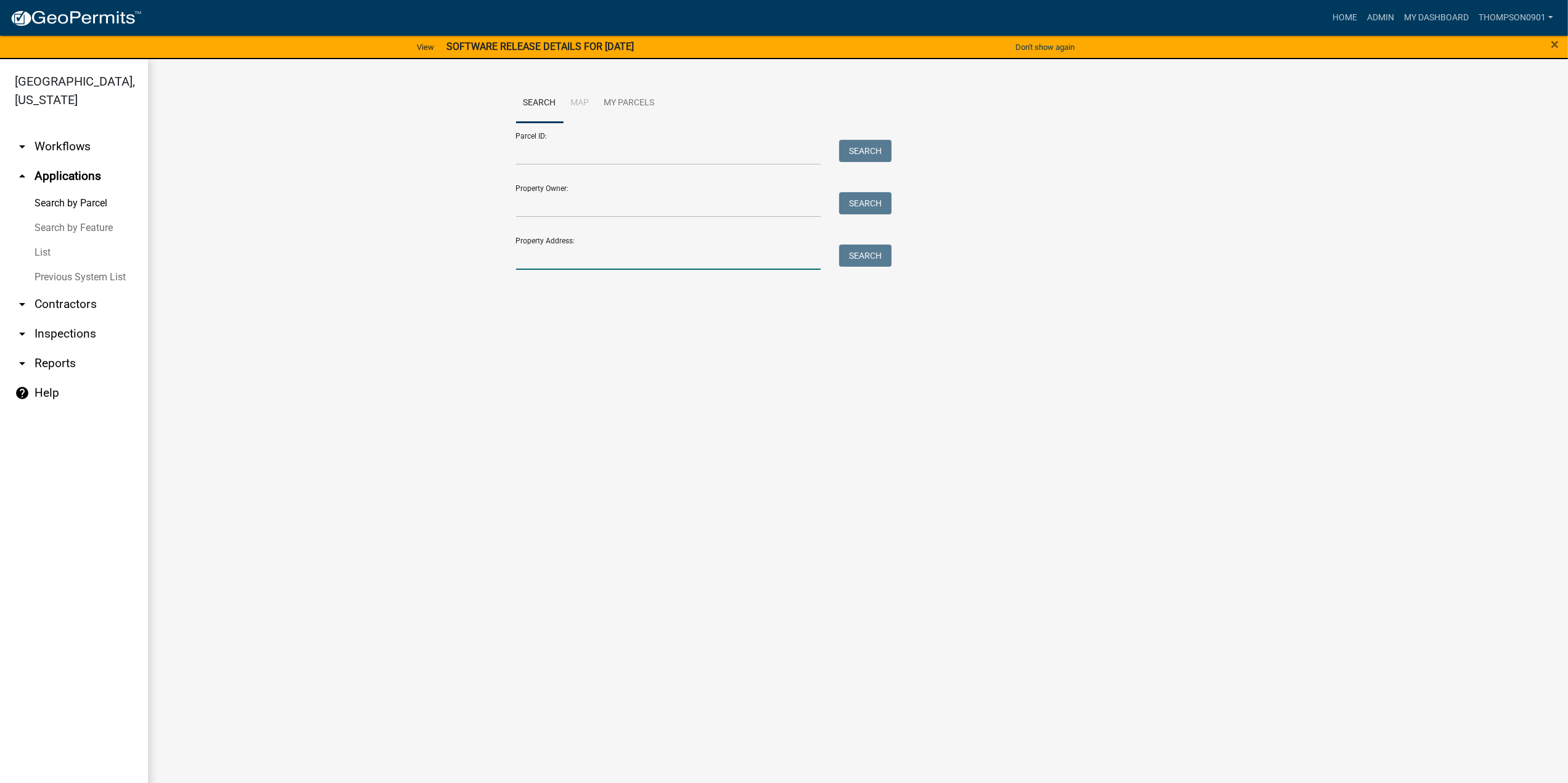
click at [652, 256] on input "Property Address:" at bounding box center [669, 257] width 305 height 25
click at [43, 240] on link "List" at bounding box center [74, 252] width 148 height 24
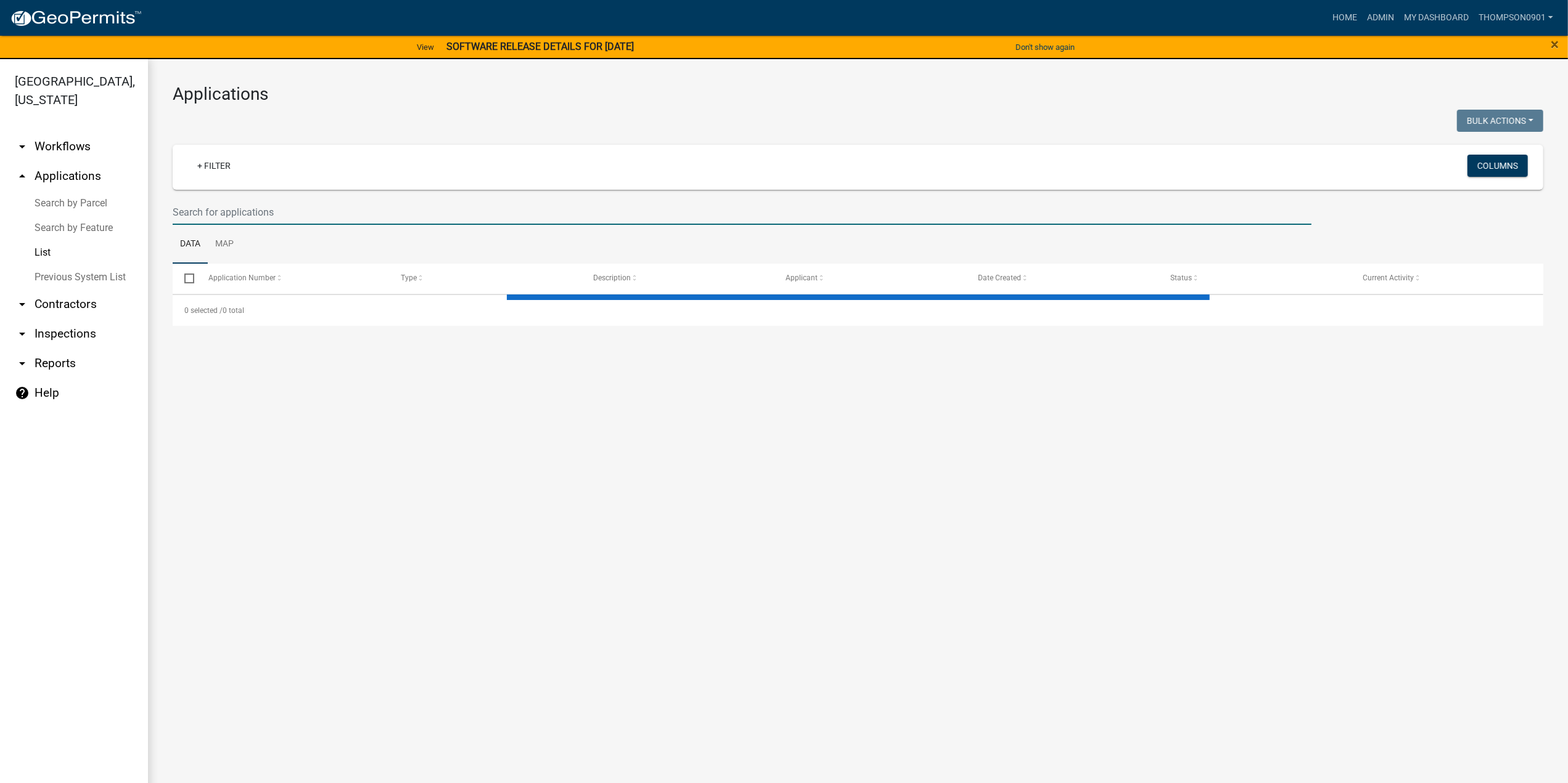
click at [305, 212] on input "text" at bounding box center [742, 212] width 1139 height 25
select select "3: 100"
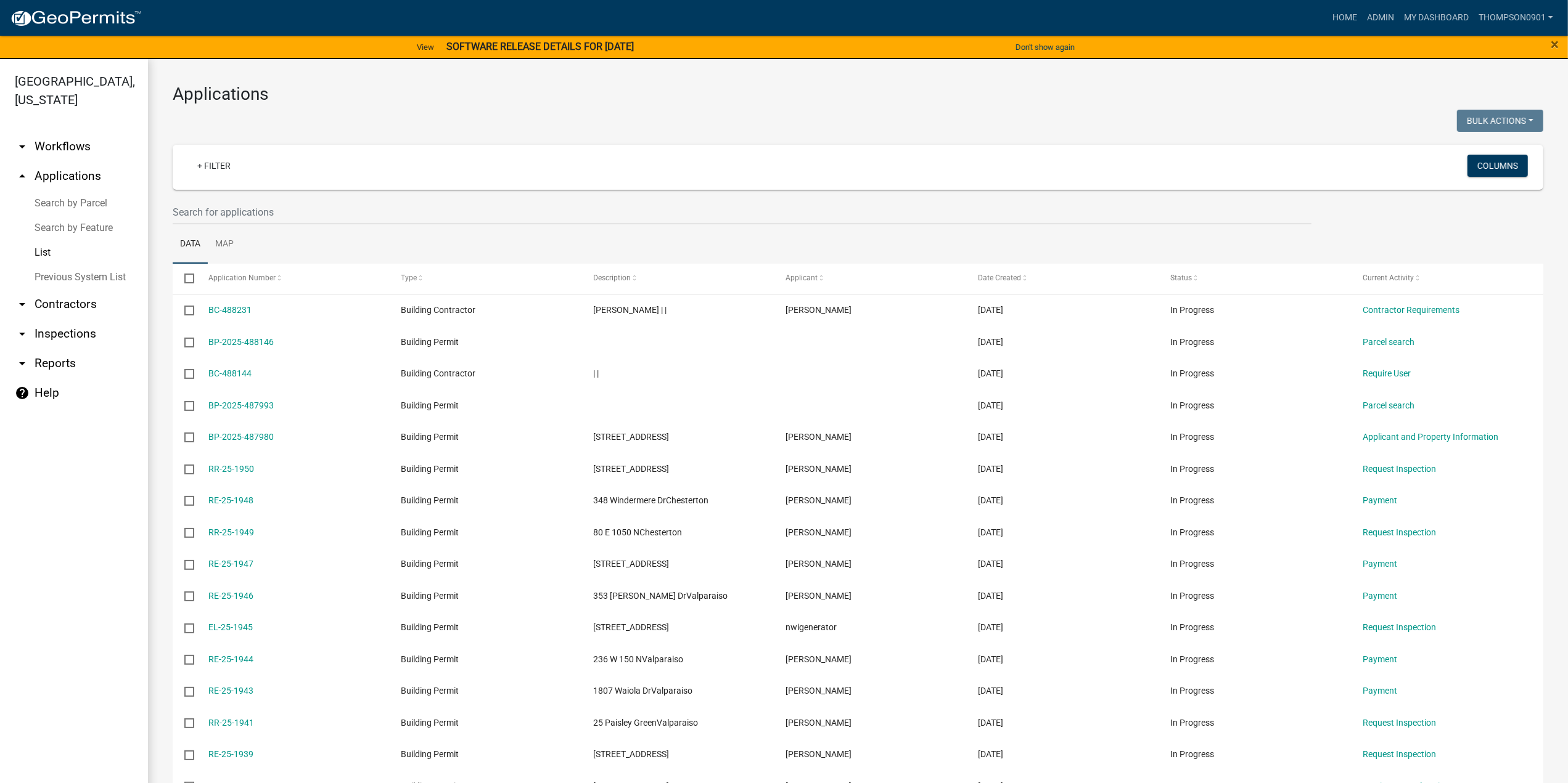
click at [43, 241] on link "List" at bounding box center [74, 252] width 148 height 24
click at [106, 191] on link "Search by Parcel" at bounding box center [74, 203] width 148 height 24
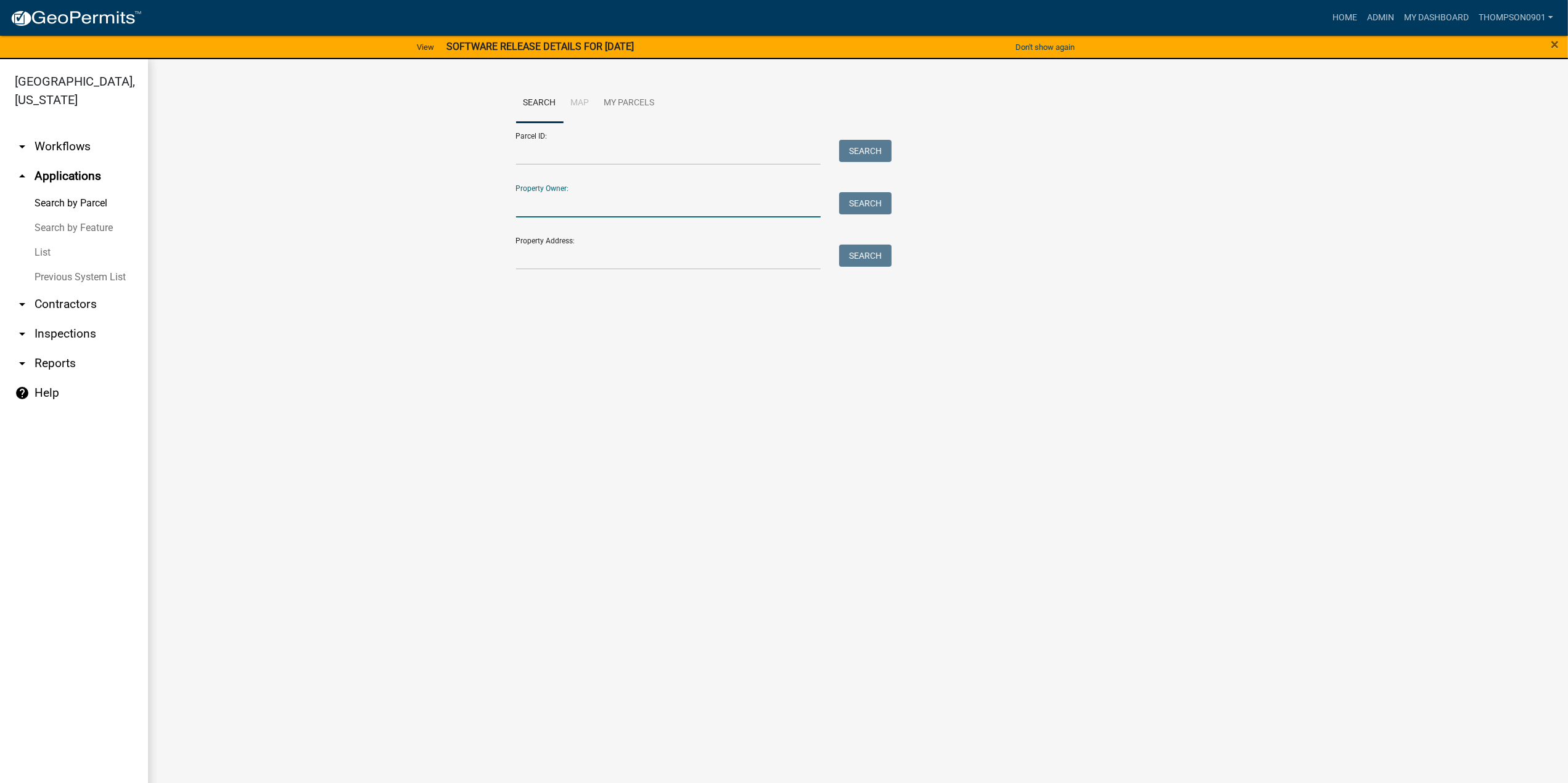
click at [563, 202] on input "Property Owner:" at bounding box center [669, 205] width 305 height 25
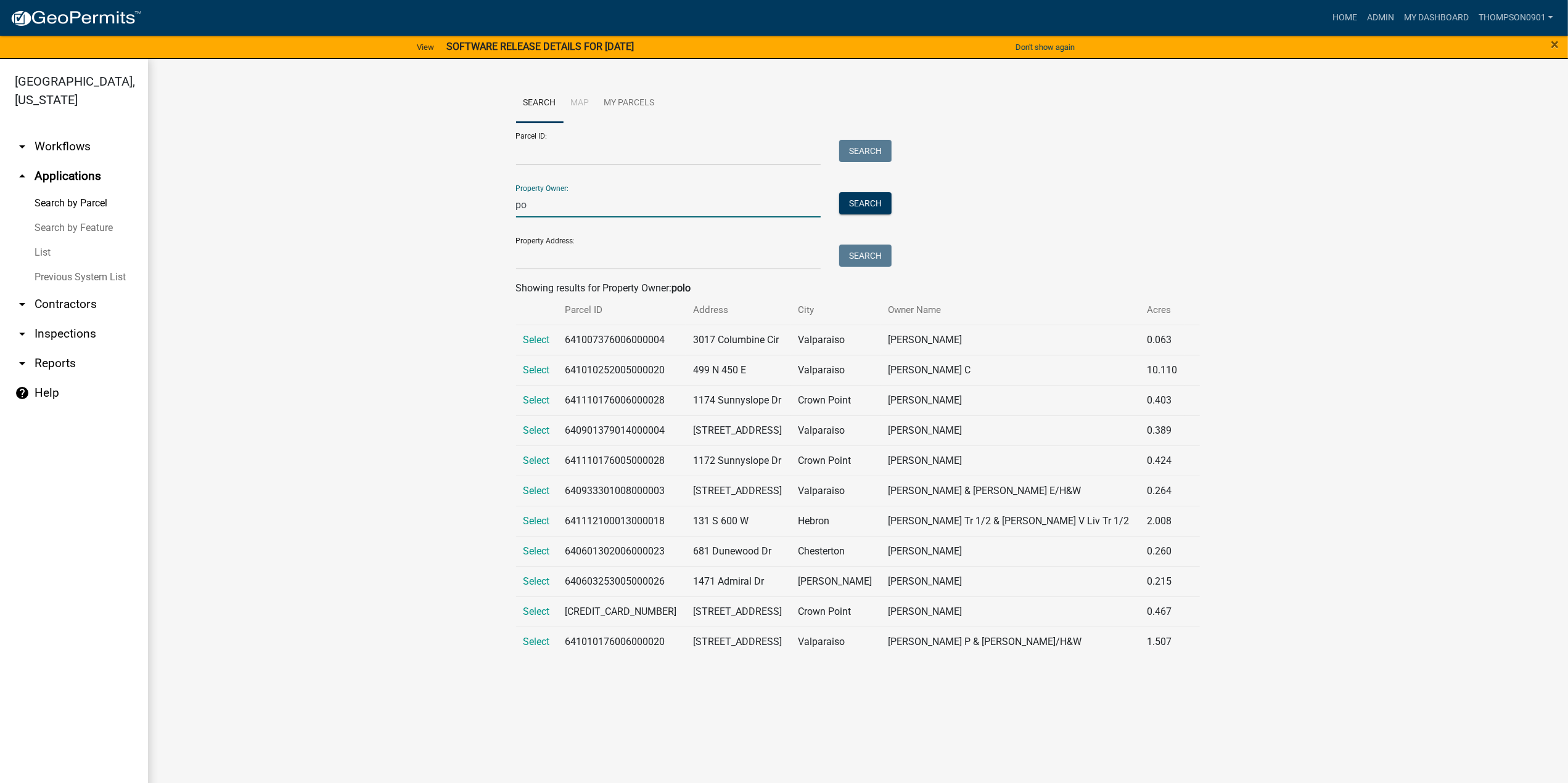
type input "p"
click at [660, 249] on input "Property Address:" at bounding box center [669, 257] width 305 height 25
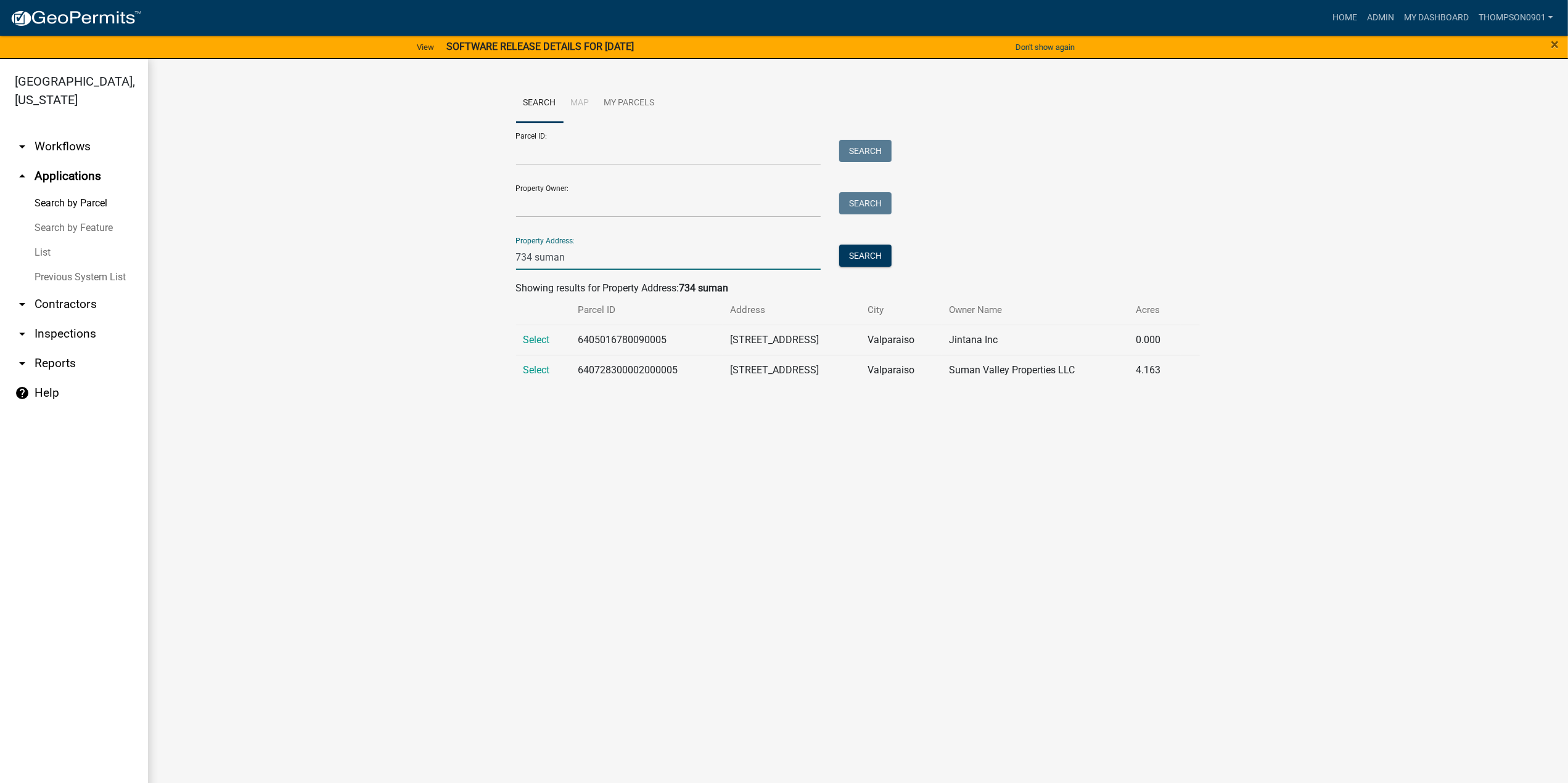
type input "734 suman"
drag, startPoint x: 691, startPoint y: 373, endPoint x: 649, endPoint y: 362, distance: 43.4
click at [563, 375] on tr "Select 640728300002000005 [STREET_ADDRESS][GEOGRAPHIC_DATA] Suman Valley Proper…" at bounding box center [858, 370] width 685 height 30
copy tr "640728300002000005"
drag, startPoint x: 626, startPoint y: 263, endPoint x: 0, endPoint y: 260, distance: 626.0
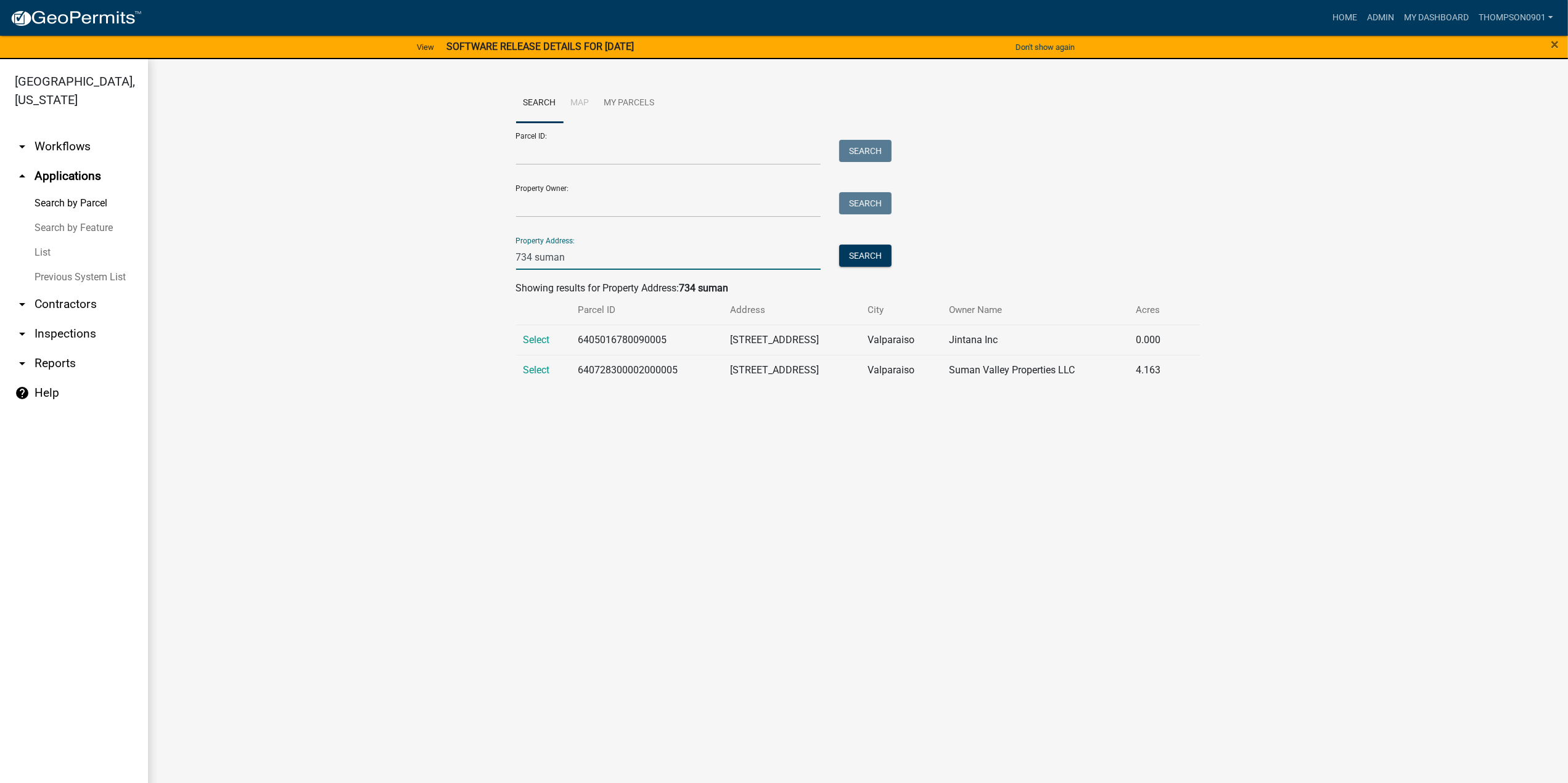
click at [0, 260] on div "[GEOGRAPHIC_DATA], [US_STATE] arrow_drop_down Workflows List arrow_drop_up Appl…" at bounding box center [784, 428] width 1568 height 739
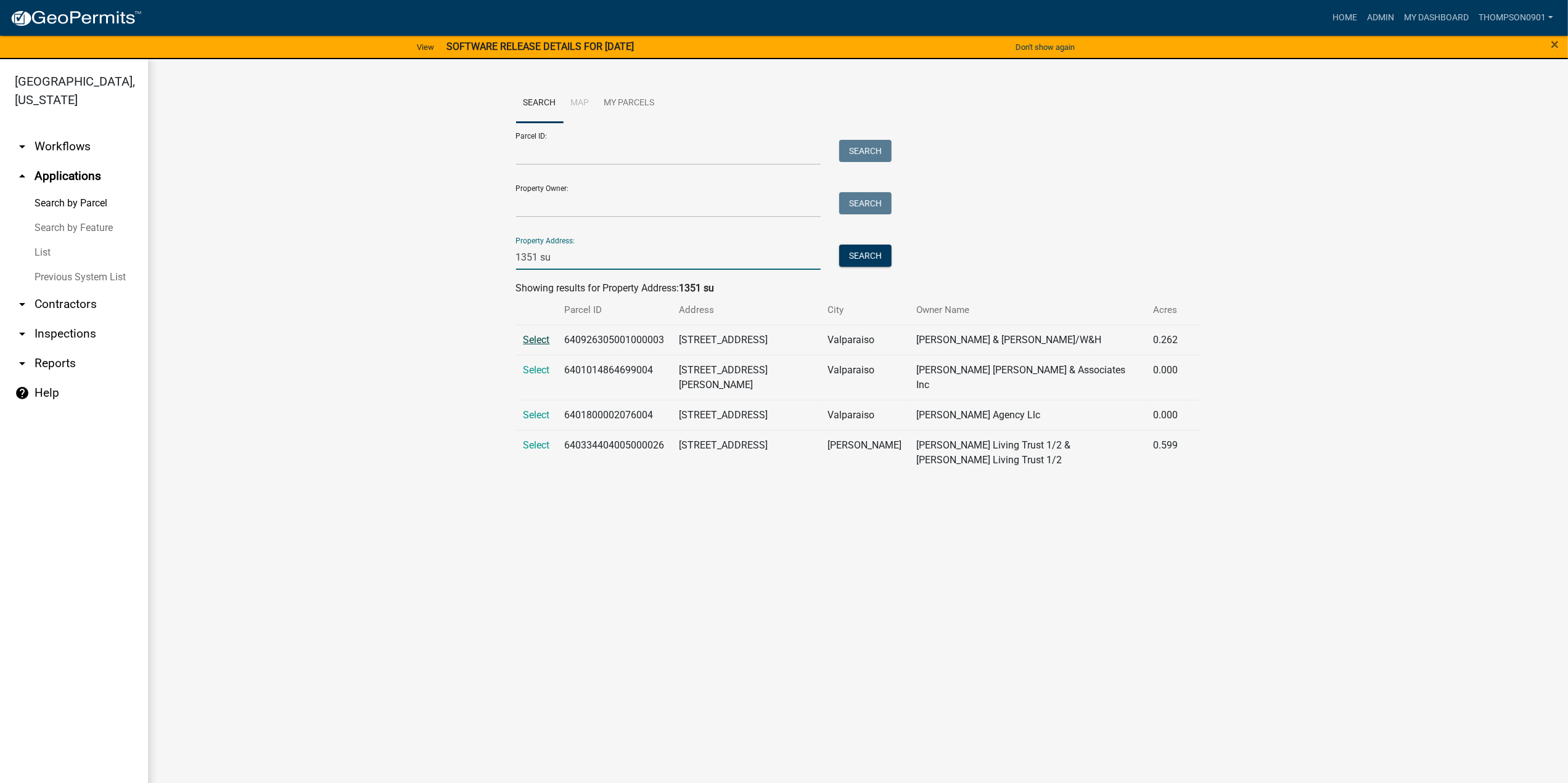
type input "1351 su"
click at [526, 341] on span "Select" at bounding box center [536, 340] width 26 height 12
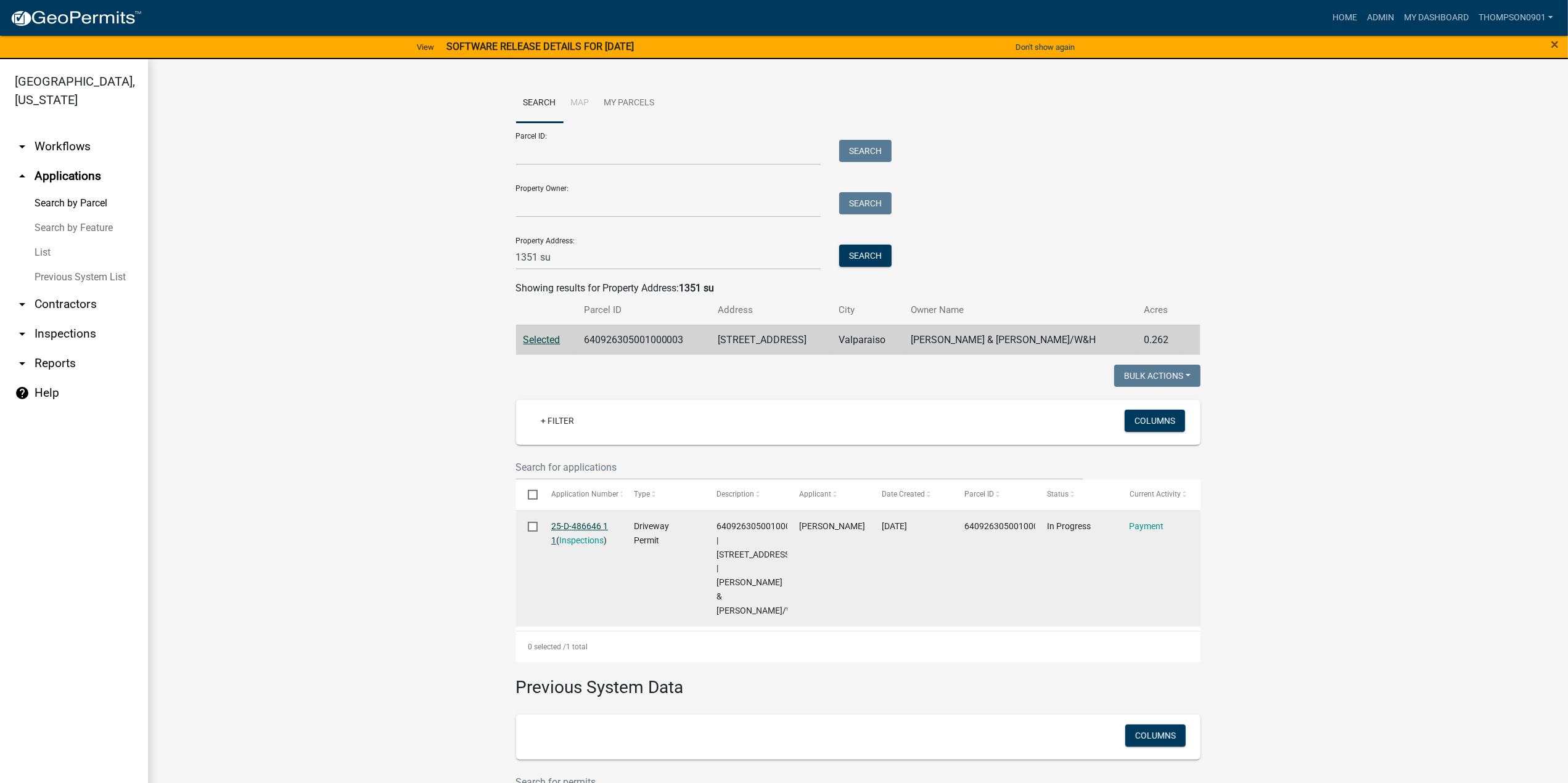
click at [562, 528] on link "25-D-486646 1 1" at bounding box center [579, 534] width 56 height 24
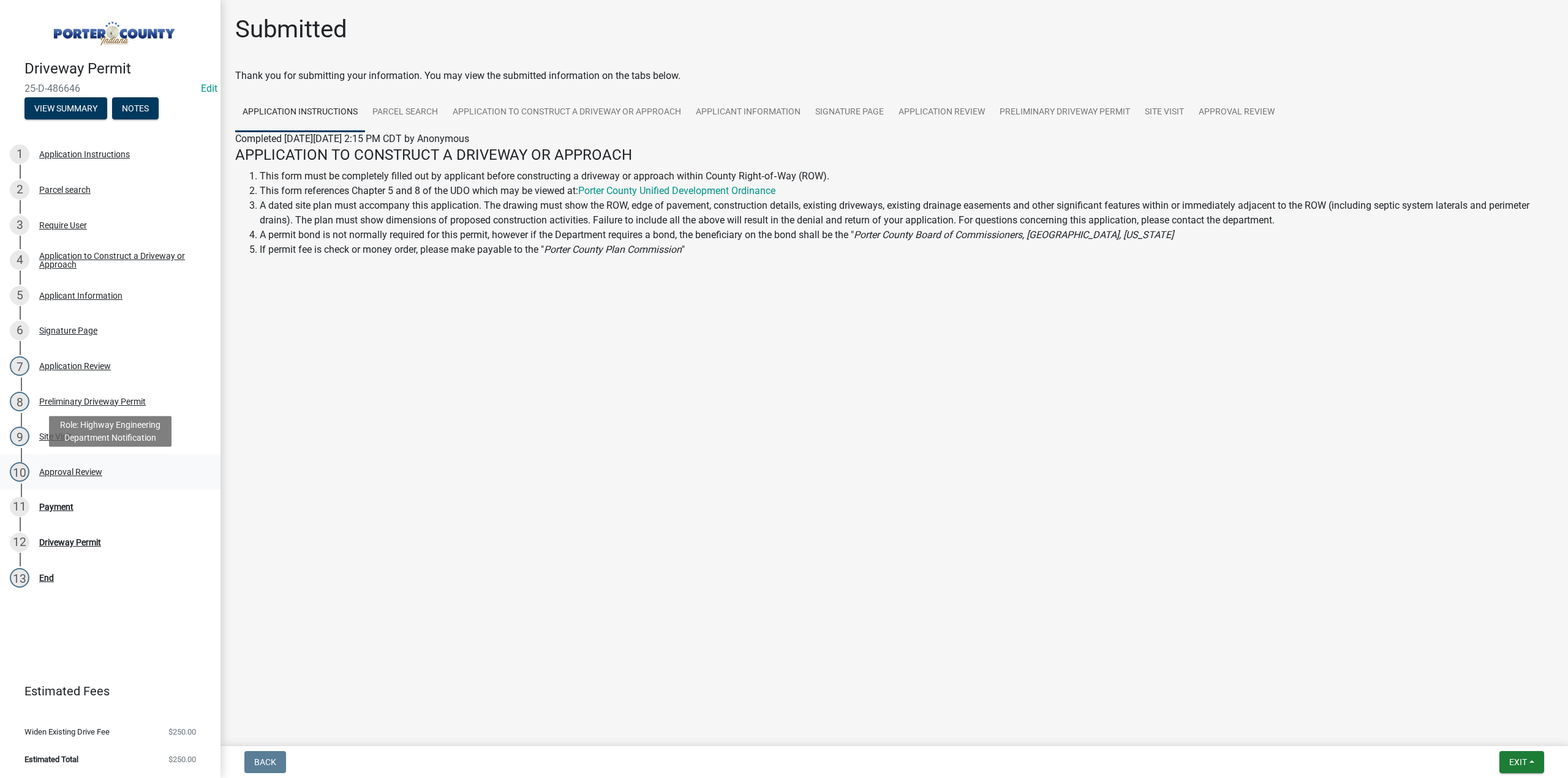
click at [72, 468] on div "Approval Review" at bounding box center [70, 472] width 63 height 8
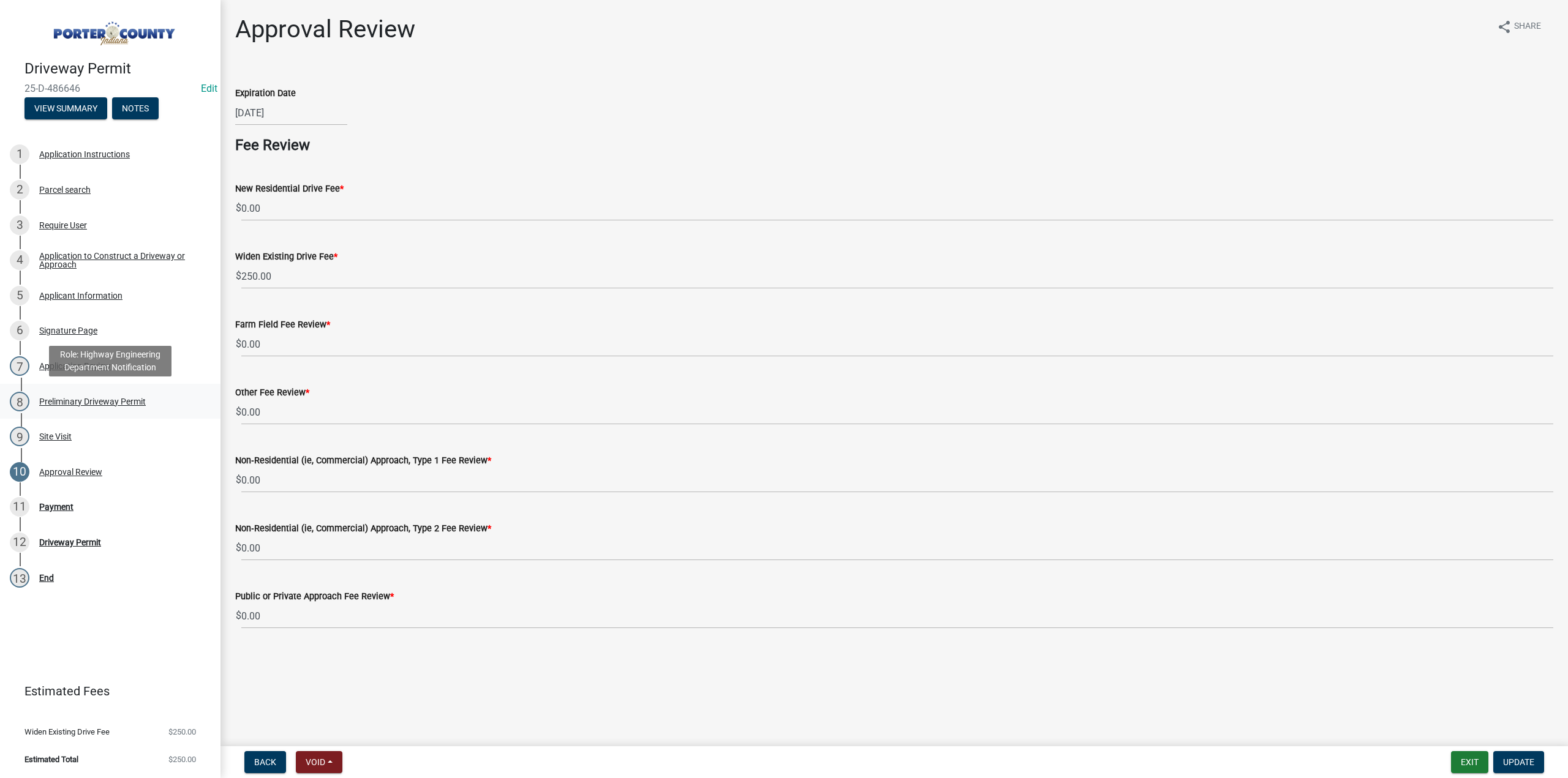
click at [62, 398] on div "Preliminary Driveway Permit" at bounding box center [92, 402] width 106 height 8
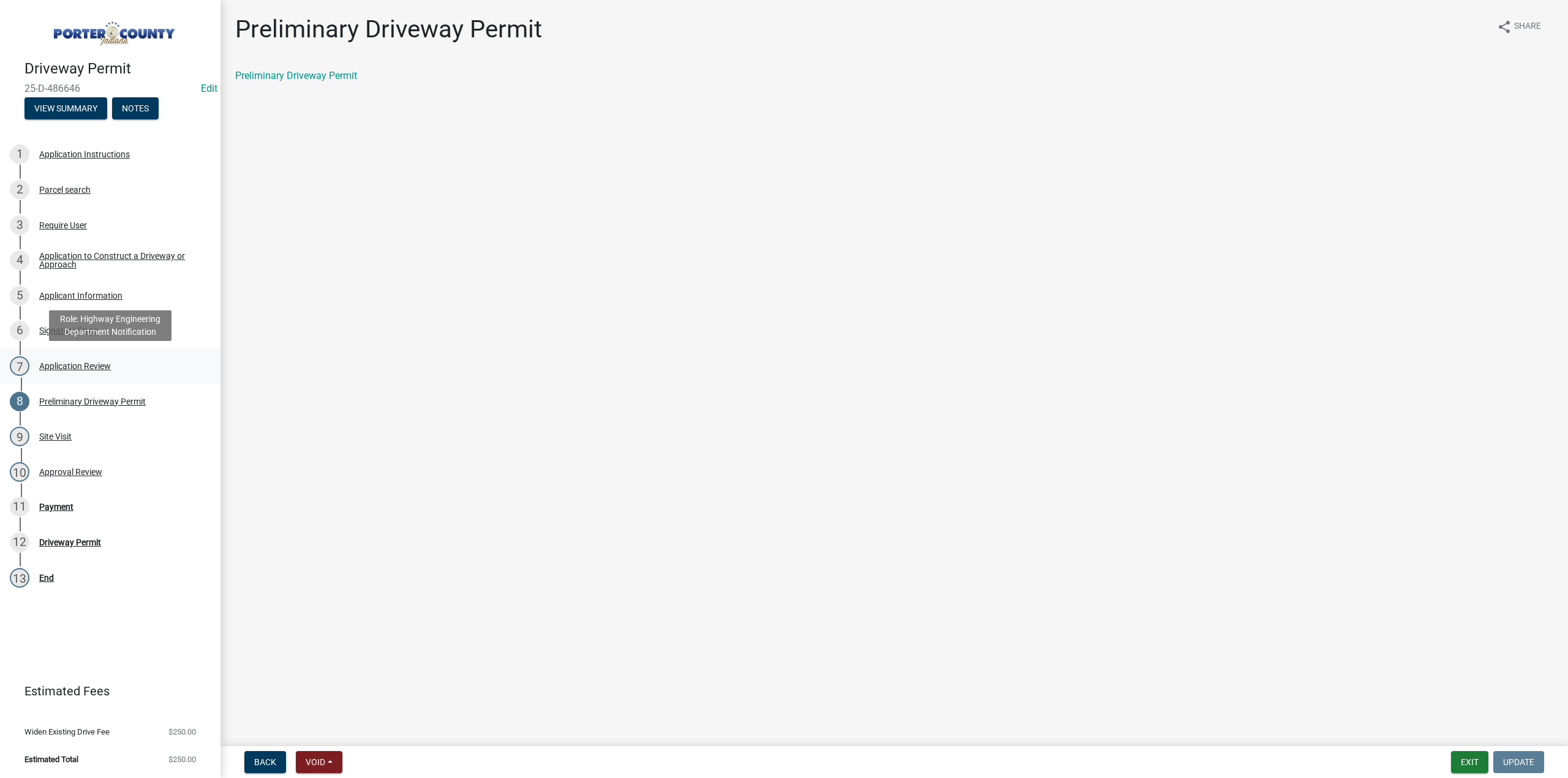
click at [67, 362] on div "Application Review" at bounding box center [75, 366] width 72 height 8
